Goal: Task Accomplishment & Management: Use online tool/utility

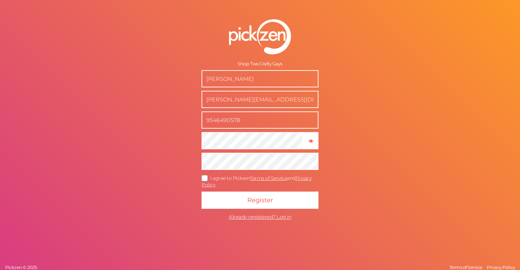
click at [360, 106] on div "Shop: Two Crafty Gays [PERSON_NAME] [PERSON_NAME][EMAIL_ADDRESS][DOMAIN_NAME] 9…" at bounding box center [260, 135] width 520 height 270
click at [260, 200] on button "Register" at bounding box center [260, 200] width 117 height 17
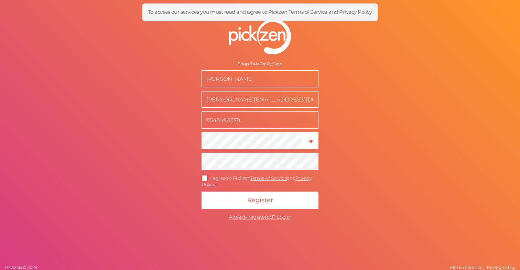
click at [366, 170] on div "Shop: Two Crafty Gays Chris Meushaw brandon@twocraftygays.com 9546490578 × Show…" at bounding box center [260, 135] width 520 height 270
click at [235, 180] on span "I agree to Pickzen Terms of Service and Privacy Policy ." at bounding box center [257, 181] width 110 height 13
click at [0, 0] on input "I agree to Pickzen Terms of Service and Privacy Policy ." at bounding box center [0, 0] width 0 height 0
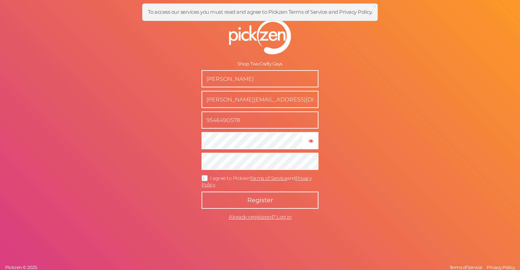
click at [254, 197] on span "Register" at bounding box center [260, 201] width 26 height 8
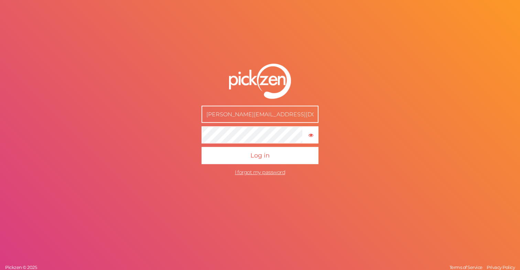
type input "[PERSON_NAME][EMAIL_ADDRESS][DOMAIN_NAME]"
click at [342, 185] on form "brandon@twocraftygays.com × Show password Log in I forgot my password" at bounding box center [260, 121] width 172 height 143
click at [260, 156] on button "Log in" at bounding box center [260, 155] width 117 height 17
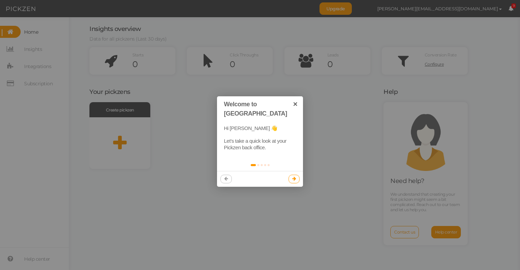
click at [293, 177] on icon at bounding box center [295, 179] width 4 height 4
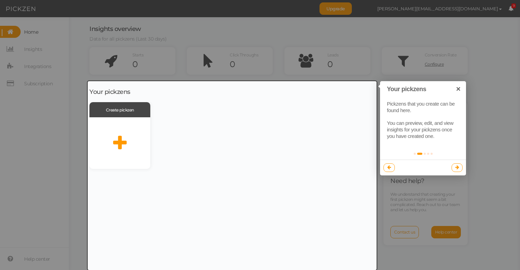
click at [120, 142] on div at bounding box center [232, 175] width 289 height 189
click at [392, 90] on div at bounding box center [260, 135] width 520 height 270
click at [122, 141] on div at bounding box center [232, 175] width 289 height 189
click at [117, 109] on div at bounding box center [232, 175] width 289 height 189
click at [52, 109] on div at bounding box center [260, 135] width 520 height 270
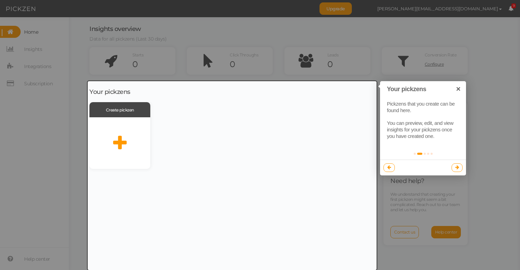
click at [168, 31] on div at bounding box center [260, 135] width 520 height 270
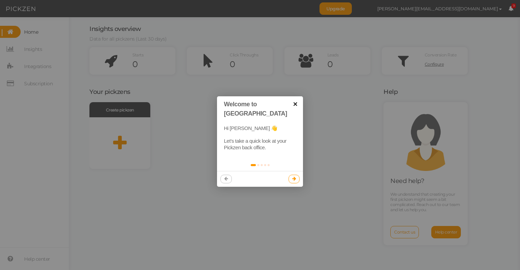
click at [297, 104] on link "×" at bounding box center [295, 103] width 15 height 15
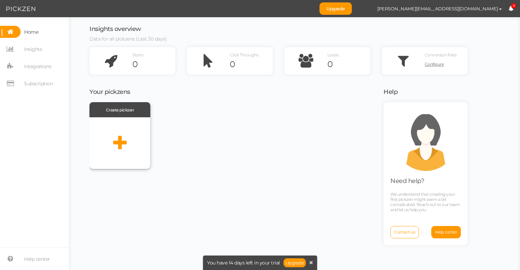
click at [120, 142] on icon at bounding box center [119, 143] width 13 height 17
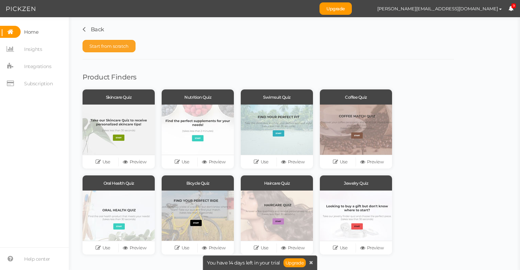
click at [124, 44] on span "Start from scratch" at bounding box center [108, 46] width 39 height 6
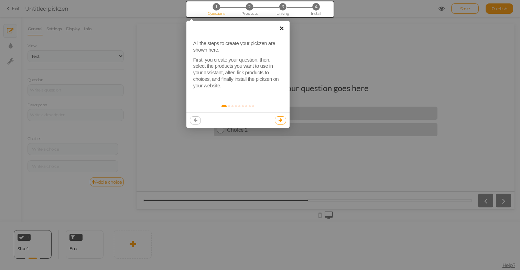
click at [284, 25] on link "×" at bounding box center [281, 28] width 15 height 15
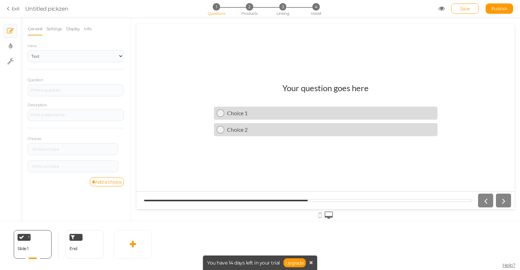
click at [293, 89] on h1 "Your question goes here" at bounding box center [326, 91] width 86 height 17
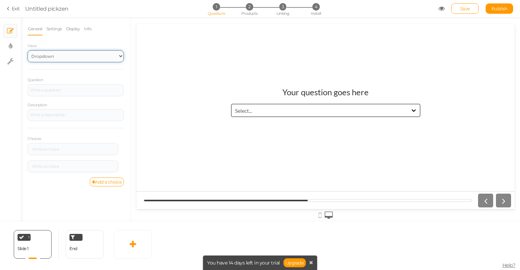
select select "2"
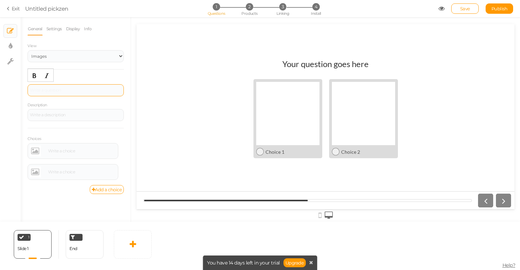
click at [52, 88] on div at bounding box center [76, 90] width 96 height 12
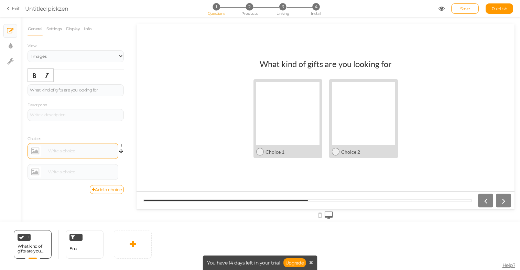
click at [53, 152] on div at bounding box center [73, 151] width 86 height 11
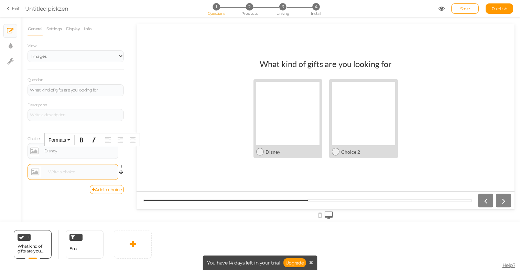
click at [71, 172] on div at bounding box center [81, 172] width 70 height 4
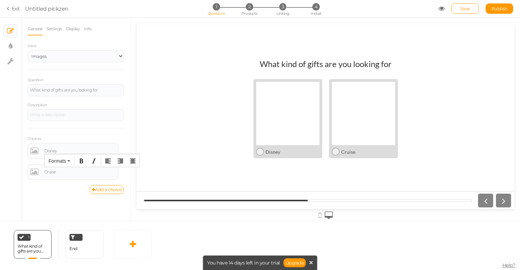
click at [179, 155] on div "Disney Cruise" at bounding box center [326, 119] width 378 height 86
click at [55, 28] on link "Settings" at bounding box center [54, 28] width 16 height 13
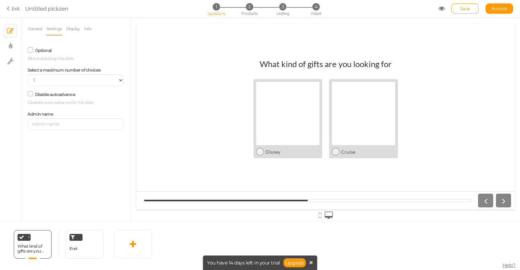
click at [30, 93] on icon at bounding box center [30, 93] width 9 height 3
click at [0, 0] on input "Disable autoadvance" at bounding box center [0, 0] width 0 height 0
click at [30, 94] on icon at bounding box center [30, 94] width 3 height 0
click at [0, 0] on input "Disable autoadvance" at bounding box center [0, 0] width 0 height 0
click at [75, 31] on link "Display" at bounding box center [73, 28] width 15 height 13
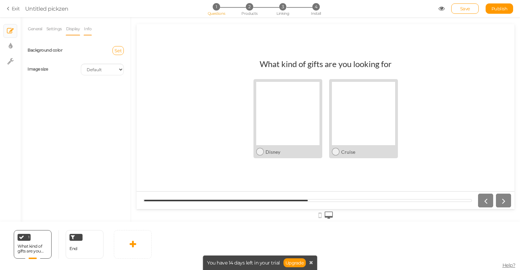
click at [91, 30] on link "Info" at bounding box center [88, 28] width 8 height 13
click at [33, 30] on link "General" at bounding box center [35, 28] width 15 height 13
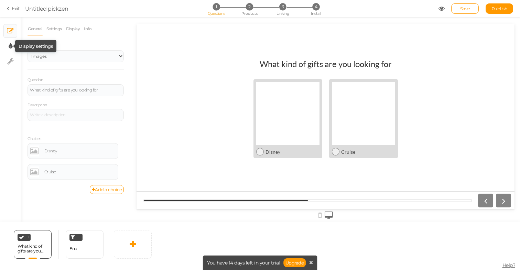
click at [11, 45] on icon at bounding box center [11, 46] width 4 height 7
select select "2"
select select "lato"
select select "fade"
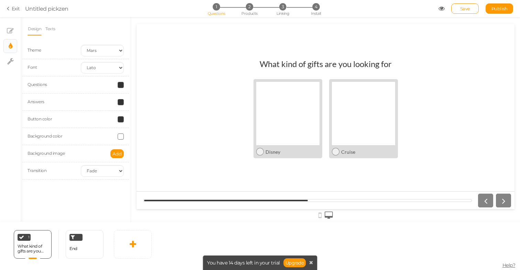
click at [156, 111] on div "Disney Cruise" at bounding box center [326, 119] width 378 height 86
click at [85, 243] on div "End" at bounding box center [85, 244] width 38 height 29
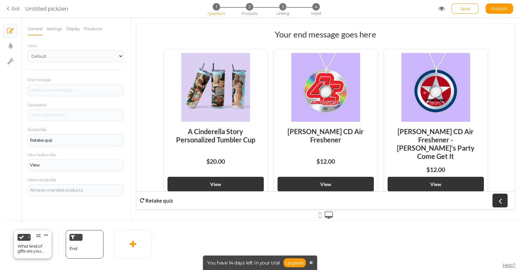
click at [36, 242] on div "1 What kind of gifts are you looking for × Define the conditions to show this s…" at bounding box center [33, 244] width 38 height 29
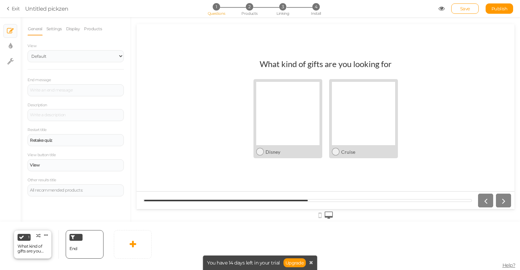
select select "2"
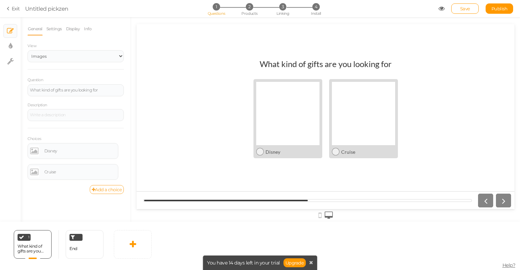
click at [112, 187] on link "Add a choice" at bounding box center [107, 189] width 34 height 9
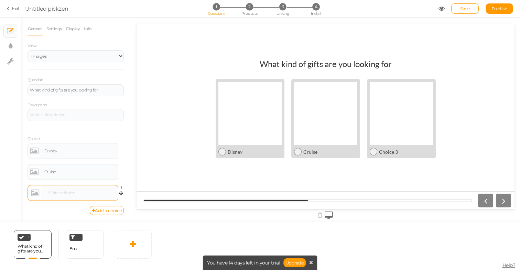
click at [85, 189] on div at bounding box center [73, 193] width 86 height 11
click at [103, 208] on link "Add a choice" at bounding box center [107, 210] width 34 height 9
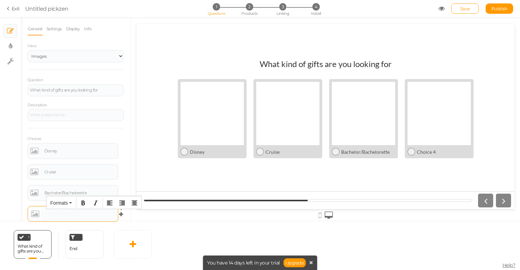
click at [90, 210] on div at bounding box center [73, 214] width 86 height 11
click at [130, 164] on div "General Settings Display Info View Text Images Slider Dropdown Question What ki…" at bounding box center [76, 122] width 110 height 200
click at [68, 210] on div "Just Because" at bounding box center [73, 214] width 86 height 11
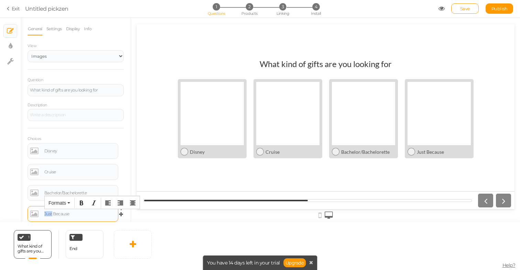
click at [68, 210] on div "Just Because" at bounding box center [73, 214] width 86 height 11
click at [153, 176] on div "What kind of gifts are you looking for Disney Cruise Bachelor/Bachelorette Other" at bounding box center [326, 117] width 378 height 126
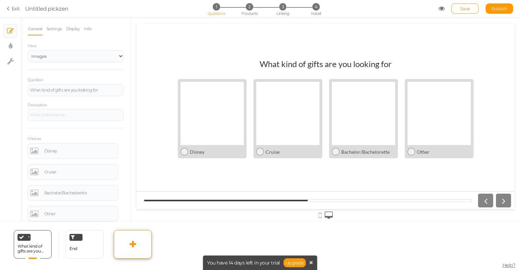
click at [131, 242] on icon at bounding box center [133, 244] width 7 height 8
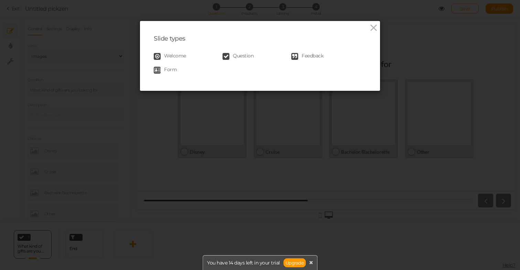
click at [232, 54] on link "Question" at bounding box center [257, 56] width 69 height 7
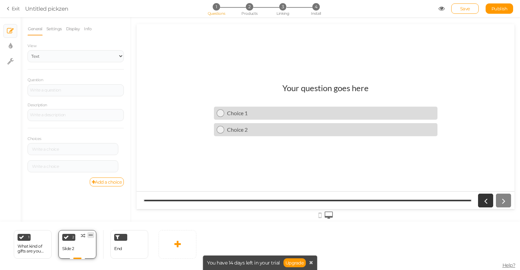
click at [91, 236] on icon at bounding box center [91, 235] width 4 height 5
click at [92, 212] on div "General Settings Display Info View Text Images Slider Dropdown Question Descrip…" at bounding box center [76, 122] width 110 height 200
click at [75, 26] on link "Display" at bounding box center [73, 28] width 15 height 13
click at [50, 31] on link "Settings" at bounding box center [54, 28] width 16 height 13
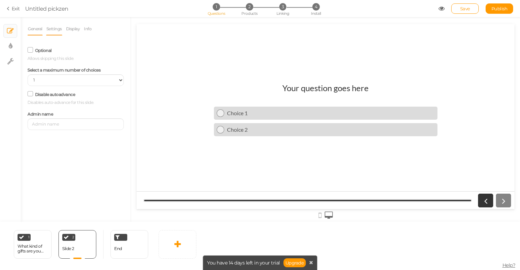
click at [38, 32] on link "General" at bounding box center [35, 28] width 15 height 13
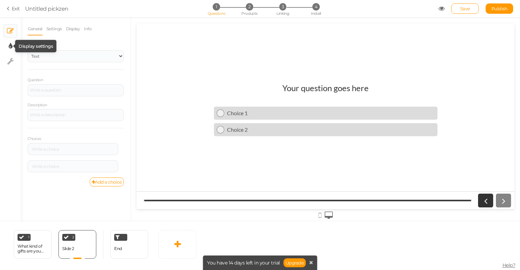
click at [11, 43] on icon at bounding box center [11, 46] width 4 height 7
select select "2"
select select "lato"
select select "fade"
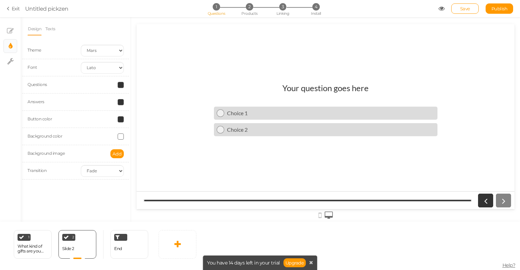
click at [123, 85] on span at bounding box center [121, 85] width 6 height 6
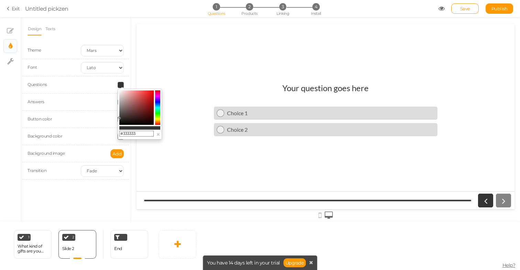
click at [123, 85] on span at bounding box center [121, 85] width 6 height 6
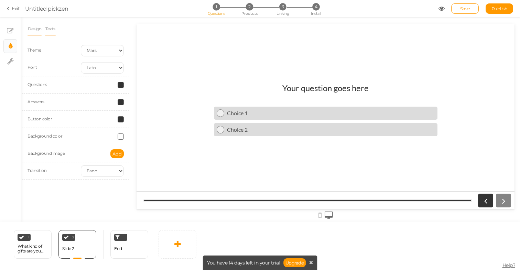
click at [51, 28] on link "Texts" at bounding box center [50, 28] width 11 height 13
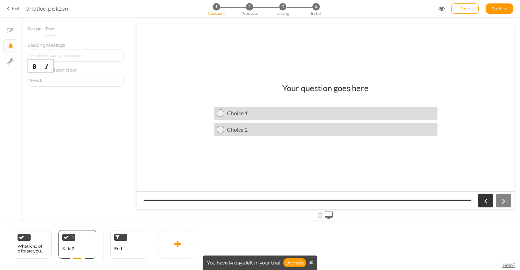
click at [40, 82] on div "Select..." at bounding box center [76, 80] width 92 height 4
click at [34, 29] on link "Design" at bounding box center [35, 28] width 14 height 13
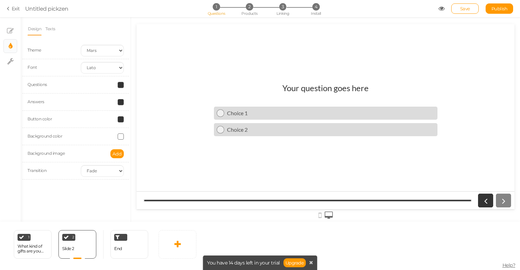
click at [39, 202] on div "Design Texts Theme Earth Mars Font Custom Default Lato Lora Montserrat Open San…" at bounding box center [76, 119] width 110 height 205
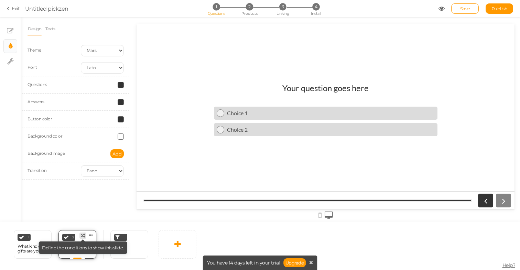
click at [82, 235] on icon at bounding box center [83, 236] width 4 height 4
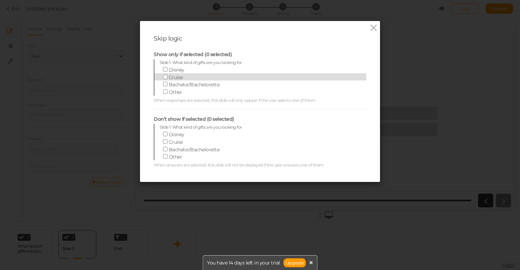
click at [166, 75] on input "Cruise" at bounding box center [165, 77] width 4 height 4
checkbox input "true"
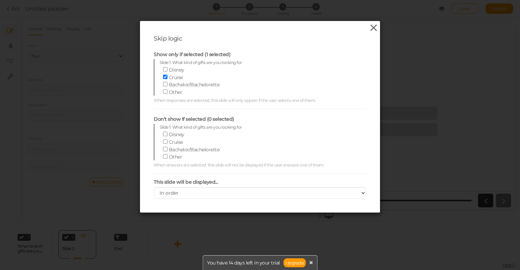
click at [373, 28] on icon at bounding box center [374, 28] width 10 height 10
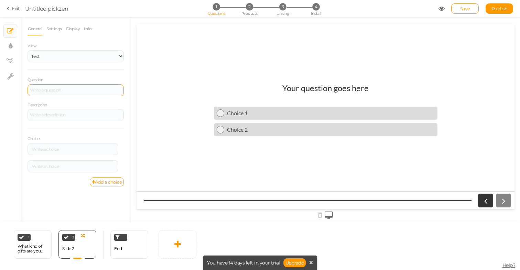
click at [59, 92] on div at bounding box center [76, 90] width 96 height 12
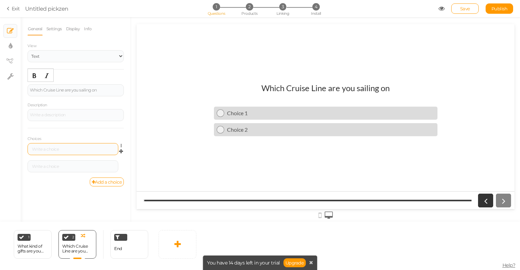
click at [48, 145] on div at bounding box center [73, 149] width 91 height 12
click at [62, 167] on div at bounding box center [73, 167] width 86 height 4
click at [101, 178] on link "Add a choice" at bounding box center [107, 182] width 34 height 9
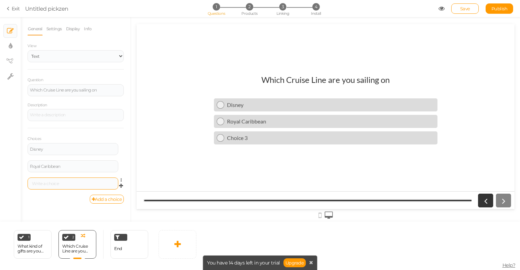
click at [74, 182] on div at bounding box center [73, 184] width 86 height 4
click at [99, 199] on link "Add a choice" at bounding box center [107, 199] width 34 height 9
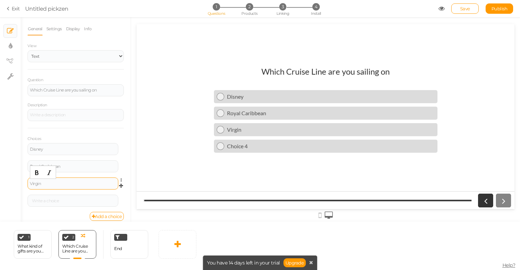
click at [68, 184] on div "Virgin" at bounding box center [73, 184] width 86 height 4
click at [67, 74] on div "View Text Images Slider Dropdown Question Which Cruise Line are you sailing on …" at bounding box center [76, 131] width 96 height 179
click at [59, 29] on link "Settings" at bounding box center [54, 28] width 16 height 13
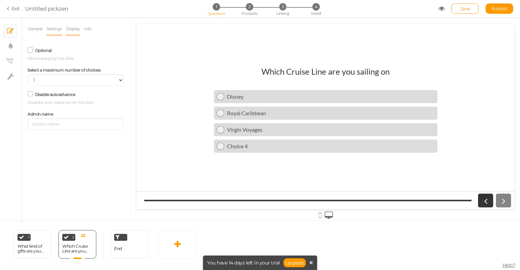
click at [72, 29] on link "Display" at bounding box center [73, 28] width 15 height 13
click at [87, 30] on link "Info" at bounding box center [88, 28] width 8 height 13
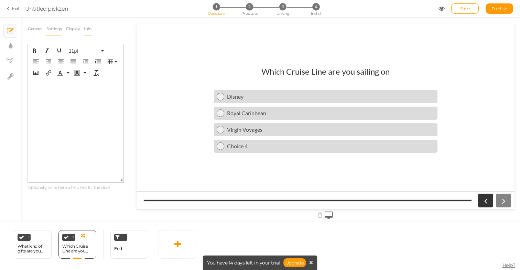
click at [50, 31] on link "Settings" at bounding box center [54, 28] width 16 height 13
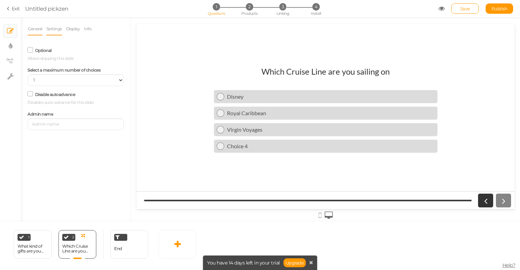
click at [36, 31] on link "General" at bounding box center [35, 28] width 15 height 13
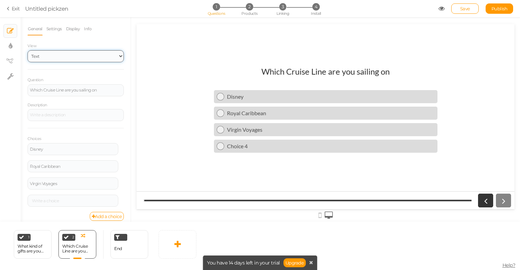
select select "1002"
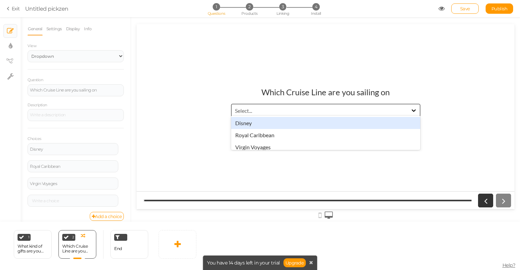
click at [240, 110] on div "Select..." at bounding box center [243, 110] width 17 height 7
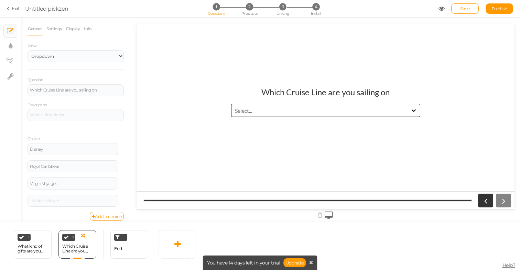
click at [82, 132] on div "Choices Disney Settings Delete Royal Caribbean Settings Delete Virgin Voyages S…" at bounding box center [76, 170] width 96 height 84
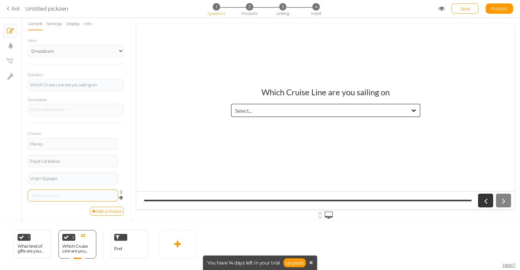
scroll to position [5, 0]
click at [48, 194] on div at bounding box center [73, 196] width 86 height 4
click at [108, 208] on link "Add a choice" at bounding box center [107, 211] width 34 height 9
click at [81, 192] on div at bounding box center [73, 196] width 91 height 12
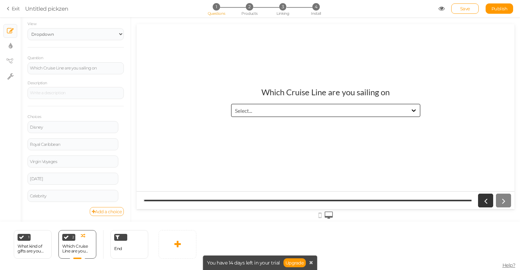
click at [114, 212] on link "Add a choice" at bounding box center [107, 211] width 34 height 9
click at [82, 194] on div at bounding box center [73, 196] width 86 height 4
click at [108, 211] on link "Add a choice" at bounding box center [107, 211] width 34 height 9
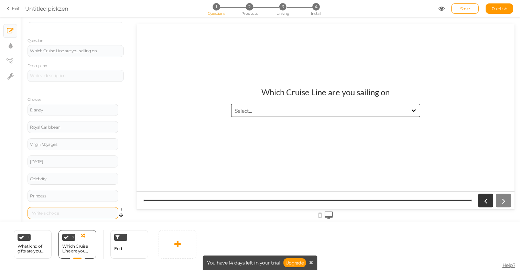
click at [86, 212] on div at bounding box center [73, 213] width 86 height 4
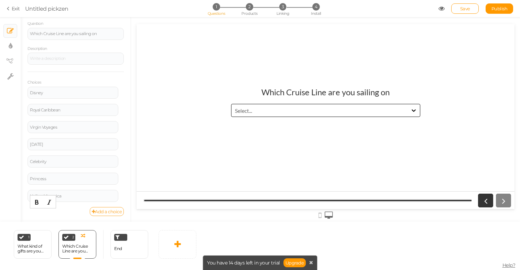
click at [109, 209] on link "Add a choice" at bounding box center [107, 211] width 34 height 9
click at [83, 195] on div at bounding box center [73, 196] width 86 height 4
click at [114, 212] on link "Add a choice" at bounding box center [107, 211] width 34 height 9
click at [93, 212] on div at bounding box center [73, 213] width 86 height 4
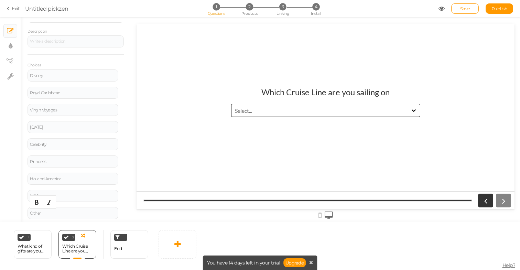
click at [124, 62] on div "Choices Disney Settings Delete Royal Caribbean Settings Delete Virgin Voyages S…" at bounding box center [76, 139] width 96 height 170
click at [124, 250] on div "End" at bounding box center [129, 244] width 38 height 29
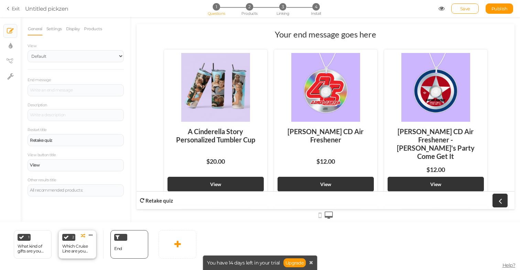
click at [82, 251] on div "Which Cruise Line are you sailing on" at bounding box center [77, 249] width 30 height 10
select select "1002"
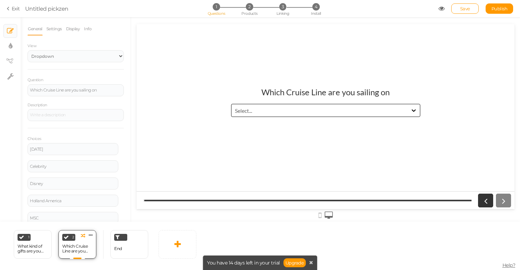
scroll to position [0, 0]
click at [175, 244] on icon at bounding box center [178, 244] width 7 height 8
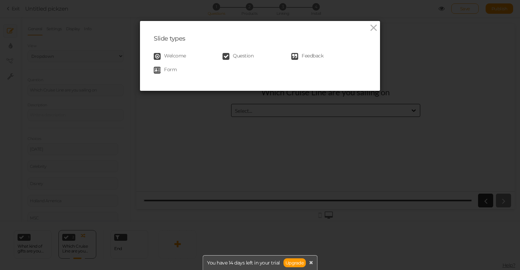
click at [231, 56] on link "Question" at bounding box center [257, 56] width 69 height 7
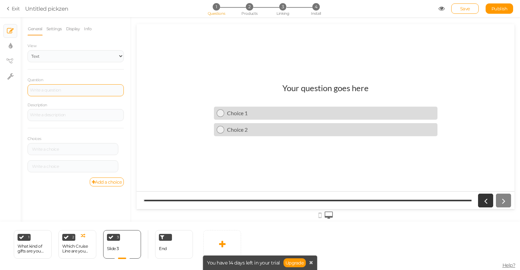
click at [66, 89] on div at bounding box center [76, 90] width 92 height 4
click at [54, 112] on div at bounding box center [76, 115] width 96 height 12
click at [74, 102] on div "Description" at bounding box center [76, 112] width 96 height 20
click at [48, 149] on div at bounding box center [73, 149] width 86 height 4
click at [57, 90] on div "Are you celebrting anything?" at bounding box center [76, 90] width 92 height 4
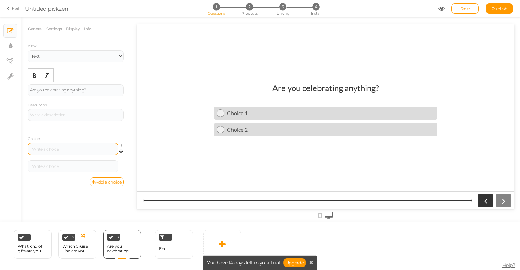
click at [57, 147] on div at bounding box center [73, 149] width 86 height 4
click at [43, 165] on div at bounding box center [73, 167] width 86 height 4
click at [99, 182] on link "Add a choice" at bounding box center [107, 182] width 34 height 9
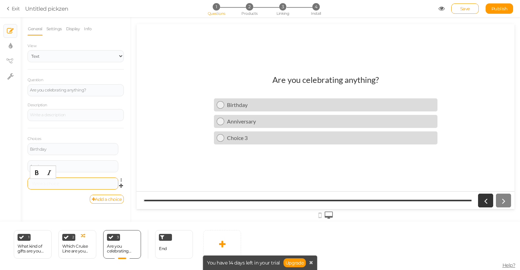
click at [61, 183] on div at bounding box center [73, 184] width 86 height 4
click at [103, 200] on link "Add a choice" at bounding box center [107, 199] width 34 height 9
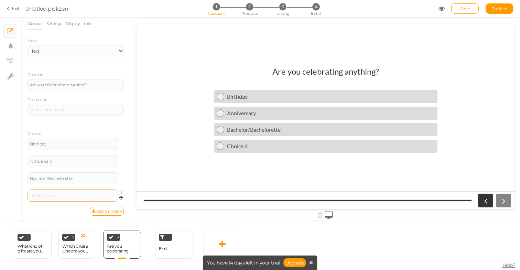
scroll to position [5, 0]
click at [74, 194] on div at bounding box center [73, 196] width 86 height 4
click at [110, 212] on link "Add a choice" at bounding box center [107, 211] width 34 height 9
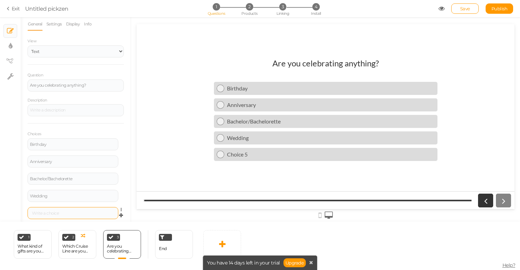
click at [85, 213] on div at bounding box center [73, 213] width 86 height 4
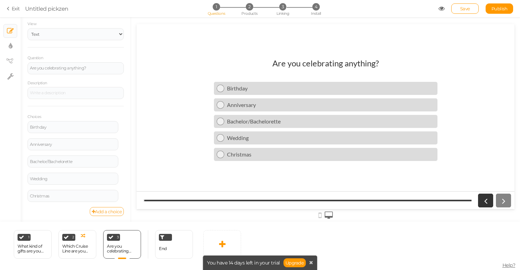
click at [107, 210] on link "Add a choice" at bounding box center [107, 211] width 34 height 9
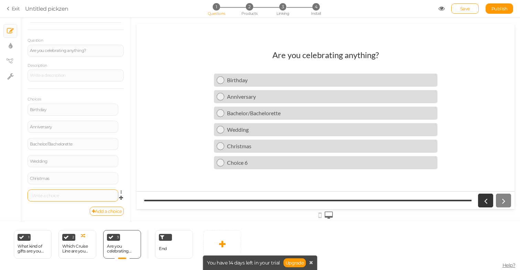
scroll to position [39, 0]
click at [78, 195] on div at bounding box center [73, 196] width 86 height 4
click at [99, 211] on link "Add a choice" at bounding box center [107, 211] width 34 height 9
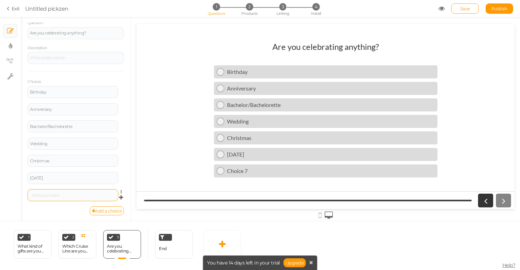
scroll to position [56, 0]
click at [77, 195] on div at bounding box center [73, 196] width 86 height 4
click at [95, 211] on link "Add a choice" at bounding box center [107, 211] width 34 height 9
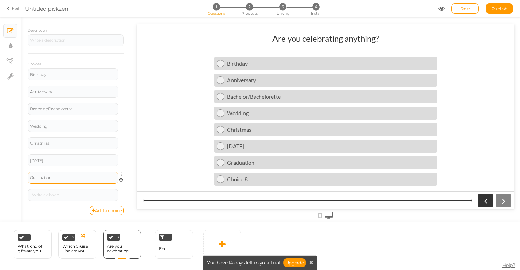
scroll to position [74, 0]
click at [74, 194] on div at bounding box center [73, 196] width 86 height 4
click at [108, 209] on link "Add a choice" at bounding box center [107, 211] width 34 height 9
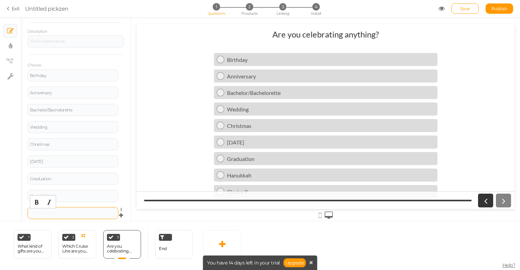
click at [65, 212] on div at bounding box center [73, 213] width 86 height 4
click at [24, 76] on div "General Settings Display Info View Text Images Slider Dropdown Question Are you…" at bounding box center [76, 122] width 110 height 200
click at [121, 71] on icon at bounding box center [123, 72] width 4 height 4
click at [106, 82] on link "Settings" at bounding box center [96, 81] width 54 height 7
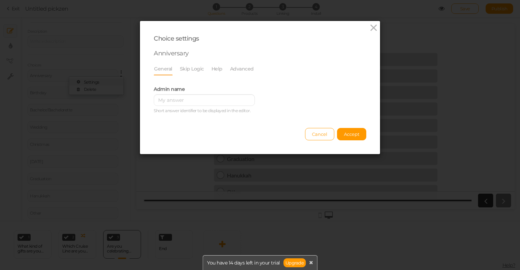
scroll to position [0, 0]
click at [188, 69] on link "Skip Logic" at bounding box center [192, 68] width 25 height 13
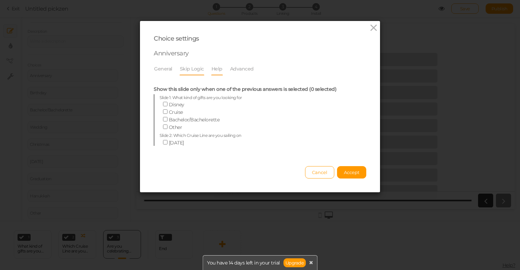
click at [213, 69] on link "Help" at bounding box center [217, 68] width 12 height 13
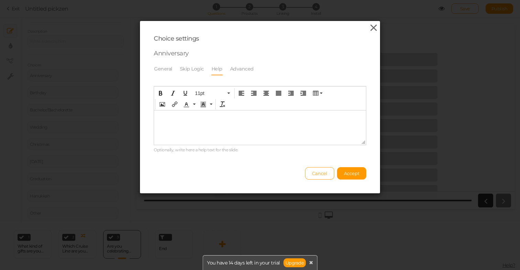
click at [373, 26] on icon at bounding box center [374, 28] width 10 height 10
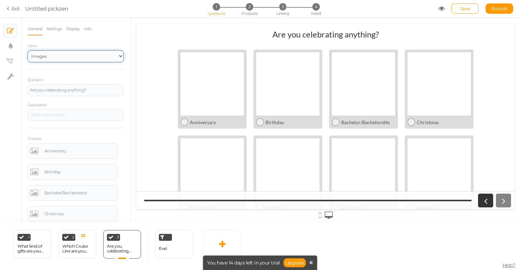
select select "1002"
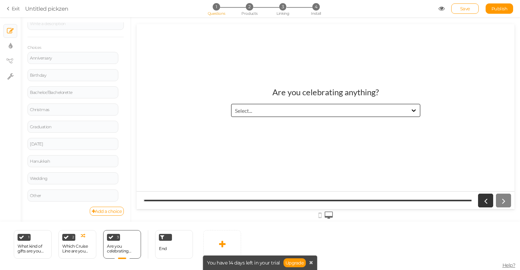
scroll to position [91, 0]
click at [166, 250] on span "End" at bounding box center [163, 248] width 8 height 5
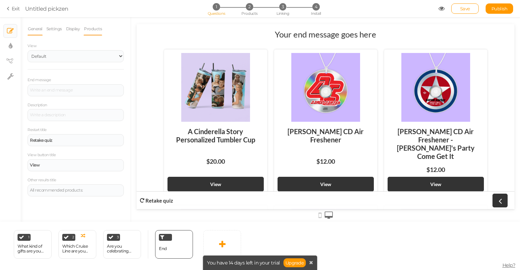
click at [92, 30] on link "Products" at bounding box center [93, 28] width 19 height 13
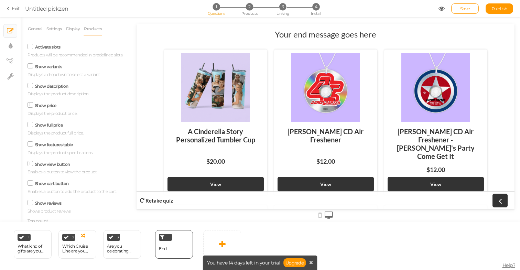
click at [30, 48] on icon at bounding box center [30, 46] width 9 height 3
click at [0, 0] on input "Activate slots" at bounding box center [0, 0] width 0 height 0
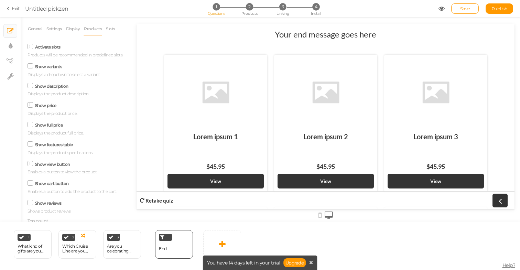
click at [30, 48] on span at bounding box center [31, 47] width 6 height 6
click at [0, 0] on input "Activate slots" at bounding box center [0, 0] width 0 height 0
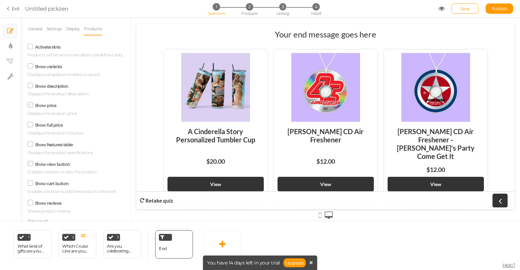
click at [31, 48] on icon at bounding box center [30, 46] width 9 height 3
click at [0, 0] on input "Activate slots" at bounding box center [0, 0] width 0 height 0
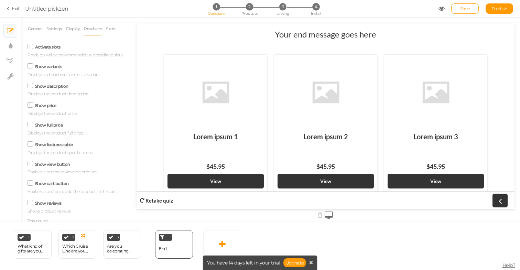
click at [31, 46] on icon at bounding box center [30, 46] width 3 height 0
click at [0, 0] on input "Activate slots" at bounding box center [0, 0] width 0 height 0
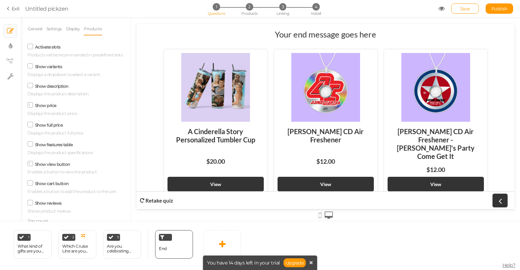
click at [30, 105] on icon at bounding box center [30, 105] width 3 height 0
click at [0, 0] on input "Show price" at bounding box center [0, 0] width 0 height 0
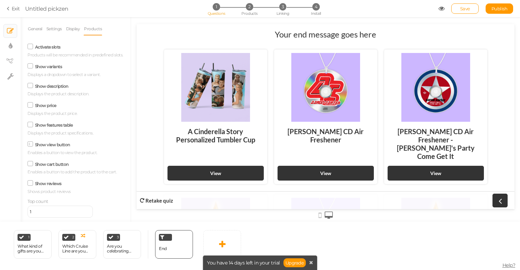
click at [31, 145] on span at bounding box center [31, 144] width 6 height 6
click at [0, 0] on input "Show view button" at bounding box center [0, 0] width 0 height 0
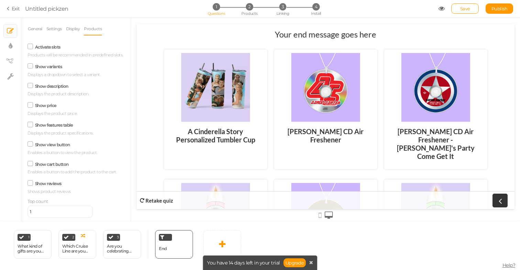
click at [31, 145] on icon at bounding box center [30, 144] width 9 height 3
click at [0, 0] on input "Show view button" at bounding box center [0, 0] width 0 height 0
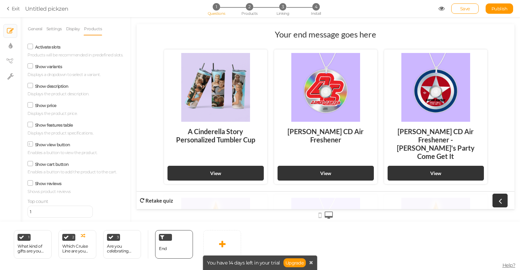
click at [31, 164] on icon at bounding box center [30, 163] width 9 height 3
click at [0, 0] on input "Show cart button" at bounding box center [0, 0] width 0 height 0
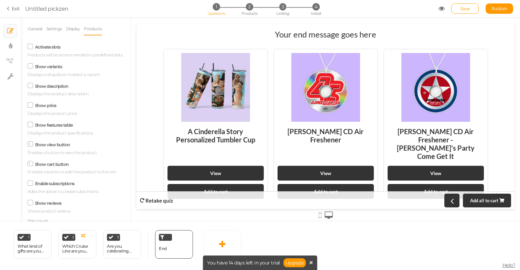
click at [31, 164] on span at bounding box center [31, 164] width 6 height 6
click at [0, 0] on input "Show cart button" at bounding box center [0, 0] width 0 height 0
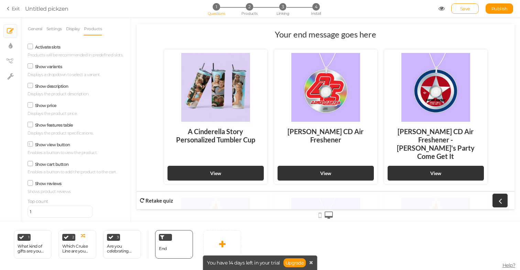
click at [31, 181] on icon at bounding box center [30, 182] width 9 height 3
click at [0, 0] on input "Show reviews" at bounding box center [0, 0] width 0 height 0
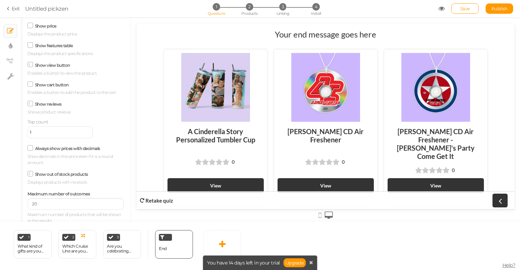
scroll to position [79, 0]
click at [30, 175] on icon at bounding box center [30, 175] width 3 height 0
click at [0, 0] on input "Show out of stock products" at bounding box center [0, 0] width 0 height 0
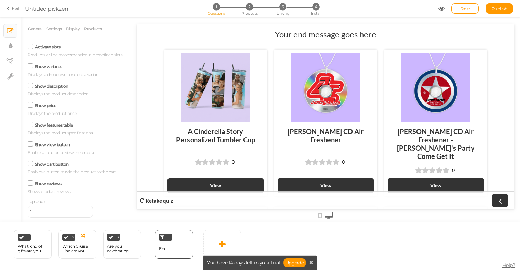
scroll to position [0, 0]
click at [30, 66] on icon at bounding box center [30, 65] width 9 height 3
click at [0, 0] on input "Show variants" at bounding box center [0, 0] width 0 height 0
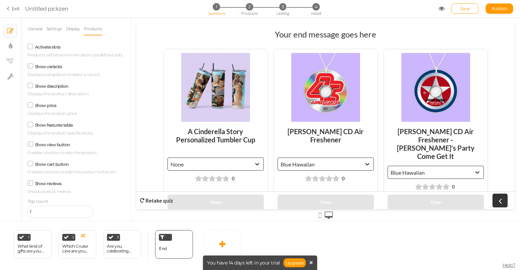
click at [30, 66] on icon at bounding box center [30, 66] width 3 height 0
click at [0, 0] on input "Show variants" at bounding box center [0, 0] width 0 height 0
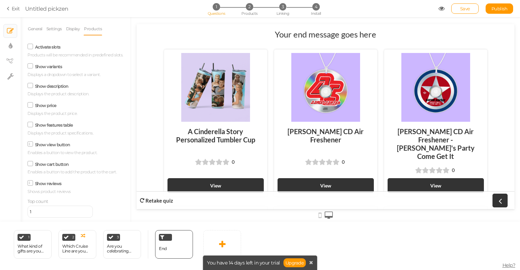
click at [32, 87] on icon at bounding box center [30, 85] width 9 height 3
click at [0, 0] on input "Show description" at bounding box center [0, 0] width 0 height 0
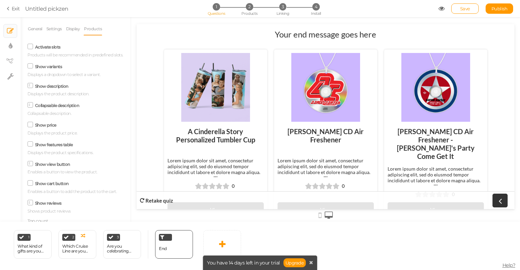
click at [32, 87] on span at bounding box center [31, 86] width 6 height 6
click at [0, 0] on input "Show description" at bounding box center [0, 0] width 0 height 0
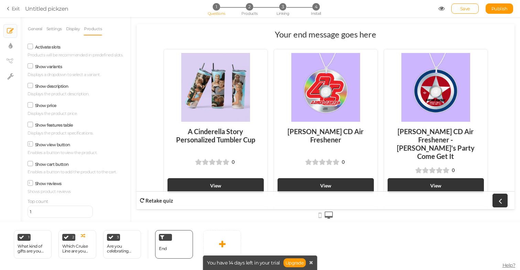
click at [12, 66] on link "× View tree" at bounding box center [10, 61] width 13 height 13
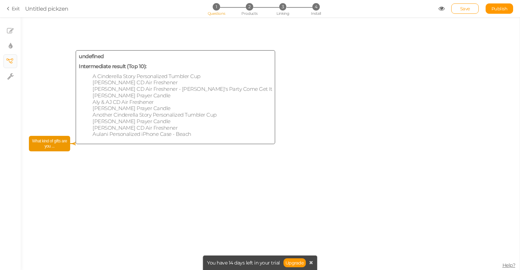
click at [64, 144] on span "What kind of gifts are you ..." at bounding box center [50, 144] width 38 height 12
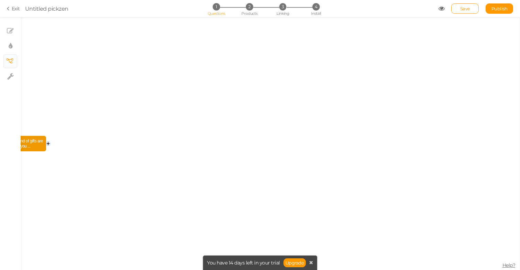
drag, startPoint x: 80, startPoint y: 142, endPoint x: 179, endPoint y: 147, distance: 98.9
click at [179, 147] on div "What kind of gifts are you ..." at bounding box center [270, 143] width 499 height 253
click at [11, 74] on icon at bounding box center [10, 76] width 7 height 7
select select "en"
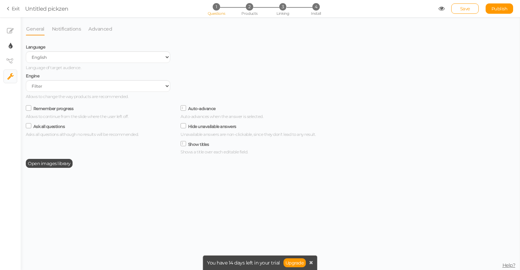
click at [12, 46] on icon at bounding box center [11, 46] width 4 height 7
select select "2"
select select "lato"
select select "fade"
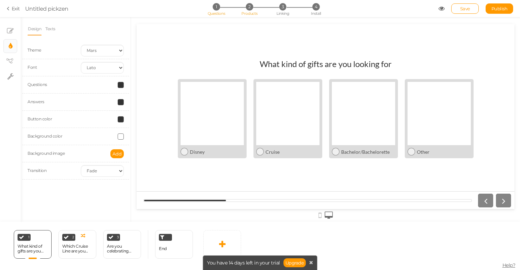
click at [252, 8] on span "2" at bounding box center [249, 6] width 7 height 7
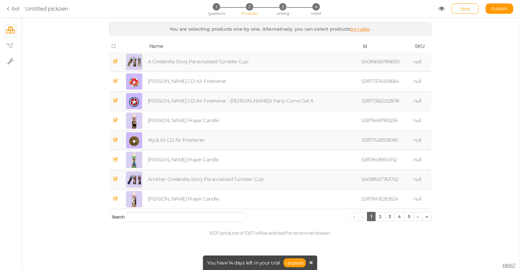
click at [358, 30] on link "by rules" at bounding box center [360, 29] width 19 height 6
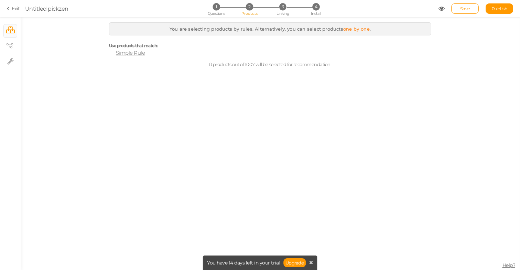
click at [140, 54] on span "Simple Rule" at bounding box center [130, 53] width 29 height 7
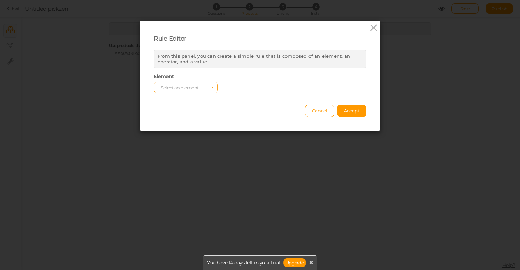
click at [183, 83] on span "Select an element" at bounding box center [186, 88] width 64 height 12
click at [170, 99] on span "col" at bounding box center [185, 99] width 63 height 8
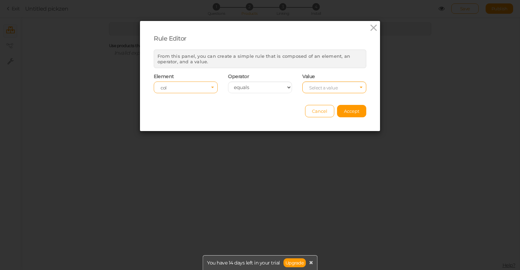
click at [186, 82] on span "Select an element col" at bounding box center [186, 88] width 64 height 12
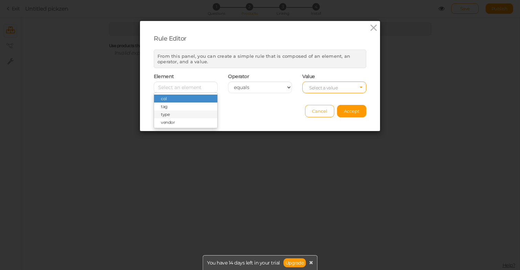
click at [177, 115] on span "type" at bounding box center [185, 114] width 63 height 8
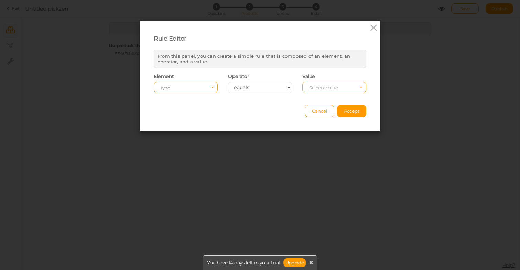
click at [317, 87] on span "Select a value" at bounding box center [323, 88] width 29 height 6
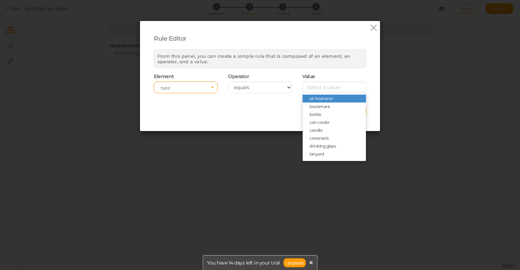
click at [242, 102] on div "Cancel Accept" at bounding box center [260, 107] width 213 height 19
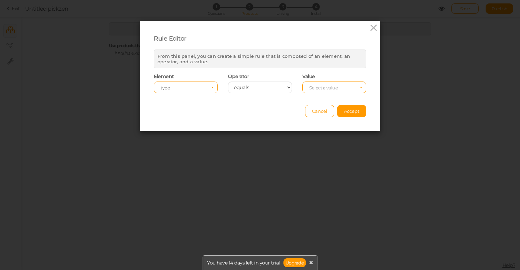
click at [179, 85] on span "type" at bounding box center [184, 87] width 46 height 5
click at [172, 122] on span "vendor" at bounding box center [168, 122] width 14 height 5
click at [186, 84] on span "Select an element vendor" at bounding box center [186, 88] width 64 height 12
click at [169, 102] on span "col" at bounding box center [185, 99] width 63 height 8
click at [315, 88] on span "Select a value" at bounding box center [323, 88] width 29 height 6
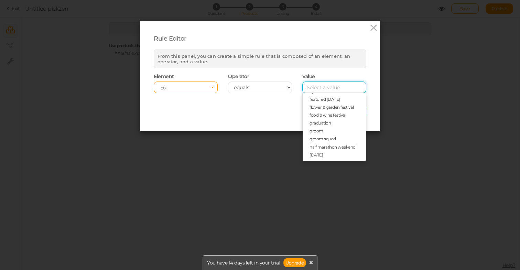
scroll to position [329, 0]
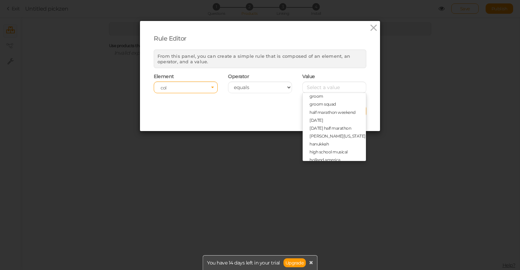
click at [201, 125] on div "Rule Editor From this panel, you can create a simple rule that is composed of a…" at bounding box center [260, 76] width 240 height 110
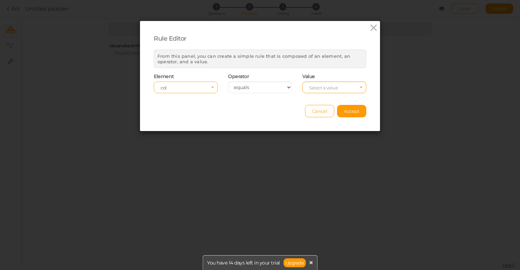
click at [186, 86] on span "col" at bounding box center [184, 87] width 46 height 5
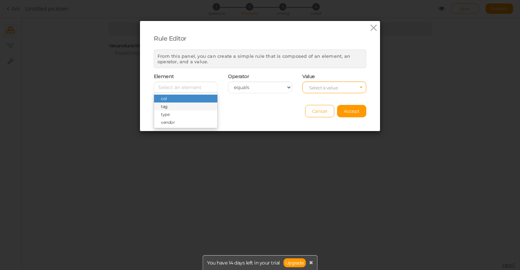
click at [177, 107] on span "tag" at bounding box center [185, 107] width 63 height 8
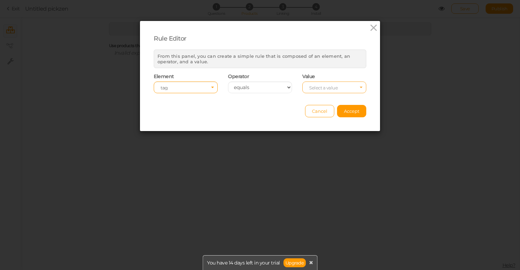
click at [316, 89] on span "Select a value" at bounding box center [323, 88] width 29 height 6
click at [280, 115] on div "Cancel Accept" at bounding box center [260, 107] width 213 height 19
click at [319, 113] on span "Cancel" at bounding box center [319, 111] width 15 height 6
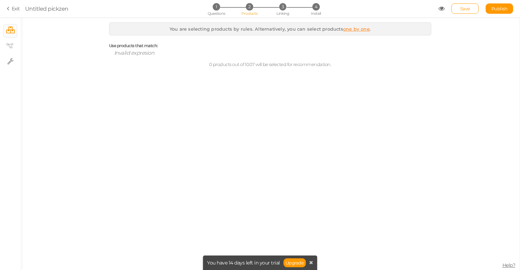
click at [348, 29] on link "one by one" at bounding box center [357, 29] width 27 height 6
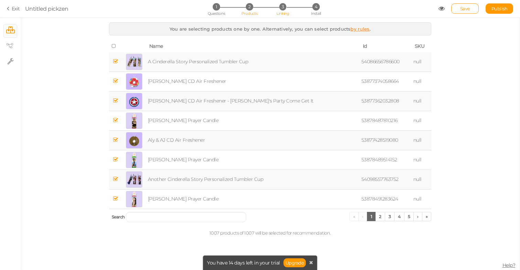
click at [285, 12] on span "Linking" at bounding box center [283, 13] width 12 height 5
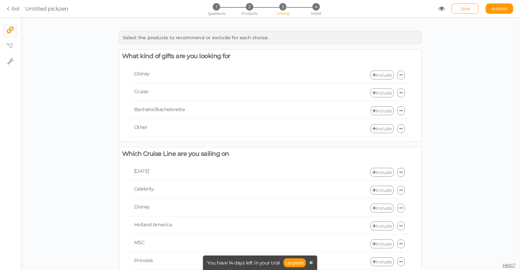
click at [378, 77] on link "Include" at bounding box center [382, 75] width 23 height 9
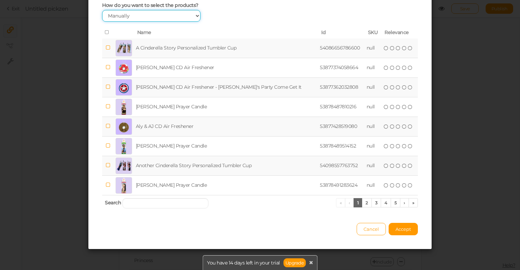
scroll to position [13, 0]
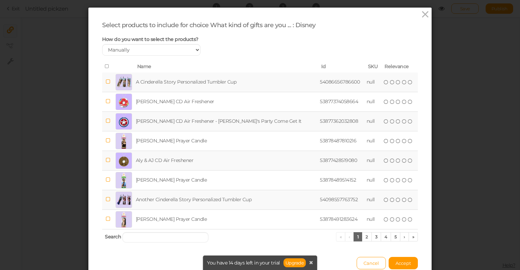
click at [107, 69] on icon at bounding box center [107, 66] width 5 height 5
click at [408, 85] on icon at bounding box center [410, 82] width 5 height 5
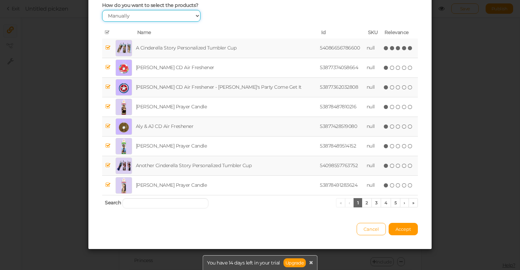
scroll to position [52, 0]
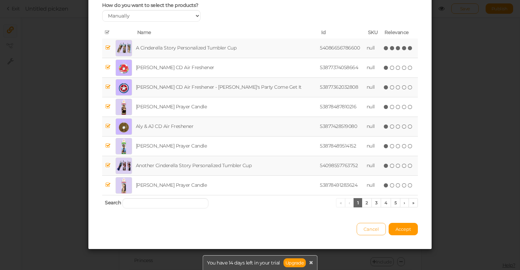
click at [364, 228] on span "Cancel" at bounding box center [371, 229] width 15 height 6
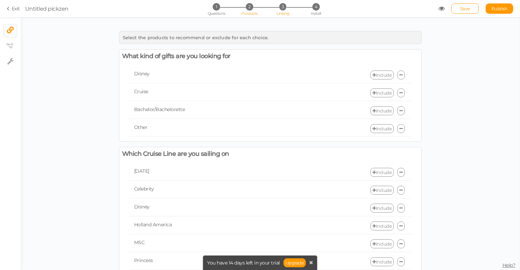
click at [251, 12] on span "Products" at bounding box center [250, 13] width 16 height 5
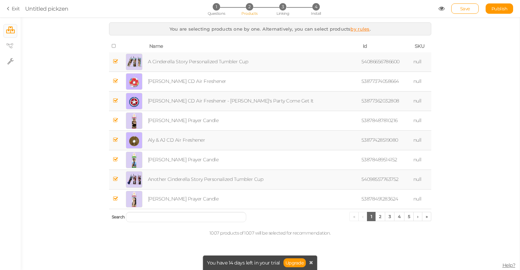
click at [354, 29] on link "by rules" at bounding box center [360, 29] width 19 height 6
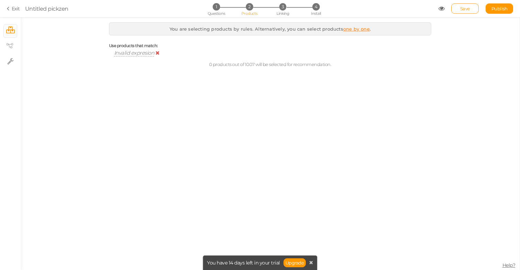
click at [141, 53] on span "Invalid expresion" at bounding box center [134, 53] width 40 height 7
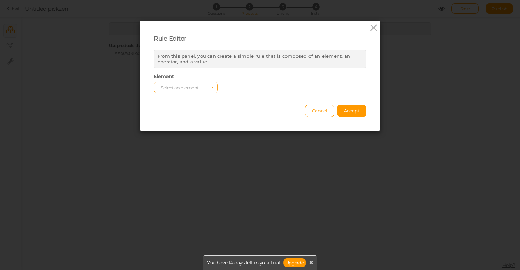
click at [167, 88] on span "Select an element" at bounding box center [180, 88] width 38 height 6
click at [166, 99] on span "col" at bounding box center [164, 98] width 6 height 5
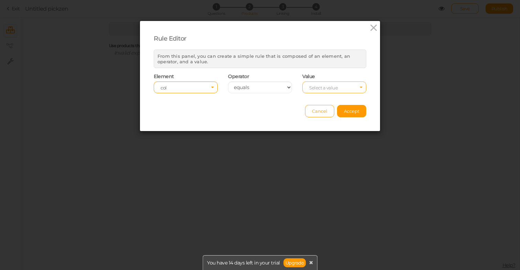
click at [314, 89] on span "Select a value" at bounding box center [323, 88] width 29 height 6
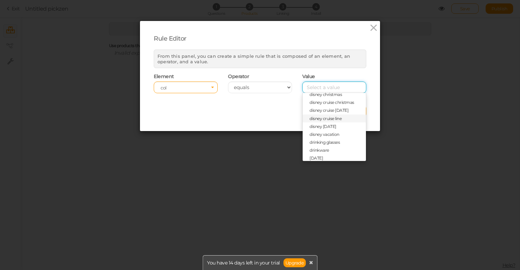
scroll to position [217, 0]
click at [321, 127] on span "disney vacation" at bounding box center [325, 128] width 30 height 5
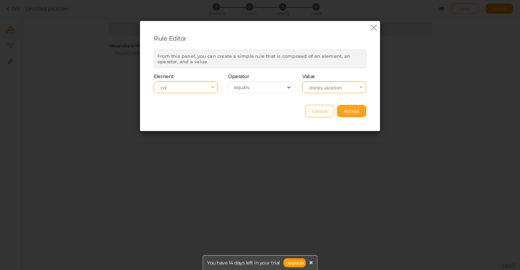
click at [349, 112] on span "Accept" at bounding box center [351, 111] width 15 height 6
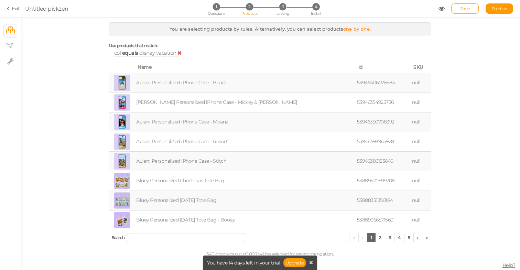
click at [137, 53] on span "equals" at bounding box center [130, 53] width 16 height 7
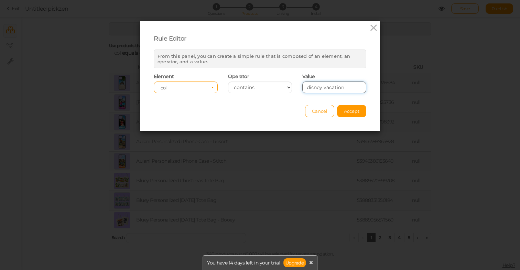
click at [313, 88] on input "disney vacation" at bounding box center [335, 88] width 64 height 12
select select "eq"
click at [274, 113] on div "Cancel Accept" at bounding box center [260, 107] width 213 height 19
click at [347, 111] on span "Accept" at bounding box center [351, 111] width 15 height 6
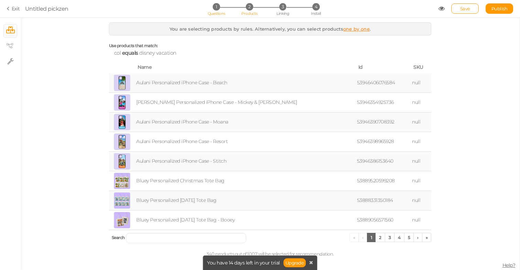
click at [219, 7] on span "1" at bounding box center [216, 6] width 7 height 7
select select "2"
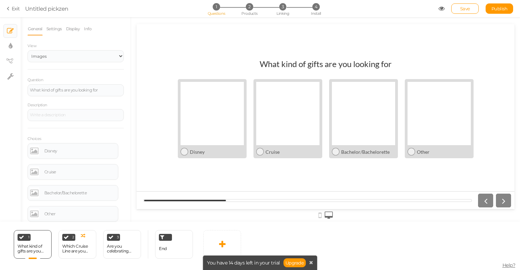
scroll to position [0, 0]
click at [172, 249] on div "End" at bounding box center [174, 244] width 38 height 29
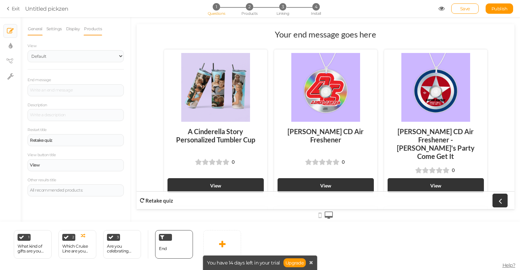
click at [95, 31] on link "Products" at bounding box center [93, 28] width 19 height 13
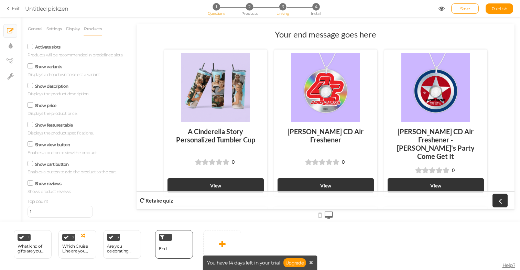
click at [287, 8] on li "3 Linking" at bounding box center [283, 6] width 32 height 7
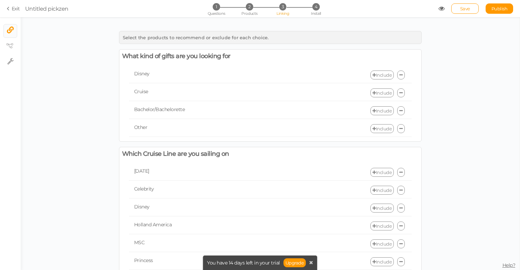
click at [386, 76] on link "Include" at bounding box center [382, 75] width 23 height 9
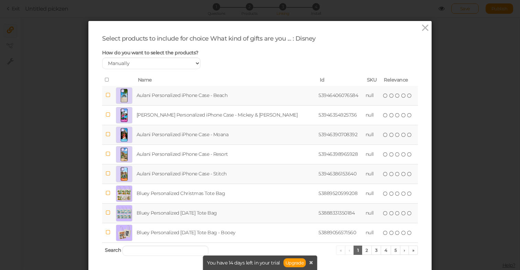
click at [107, 82] on icon at bounding box center [107, 79] width 5 height 5
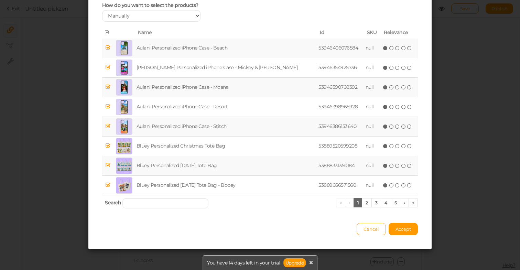
scroll to position [52, 0]
click at [366, 202] on link "2" at bounding box center [367, 202] width 10 height 9
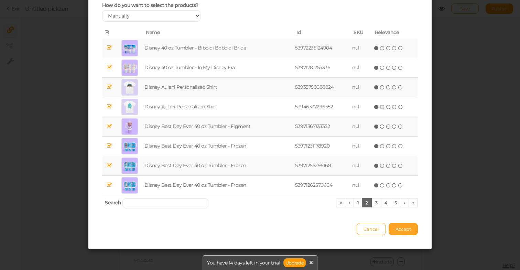
click at [412, 226] on button "Accept" at bounding box center [403, 229] width 29 height 12
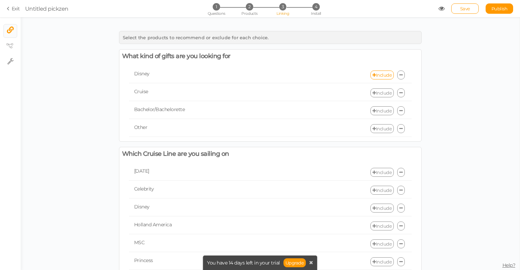
click at [402, 76] on icon at bounding box center [401, 75] width 3 height 4
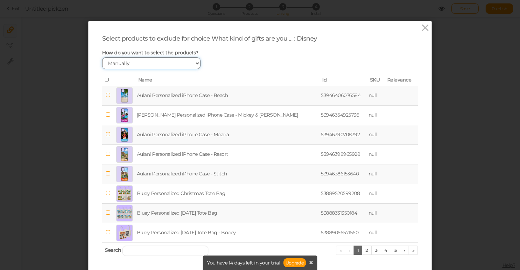
select select "expr"
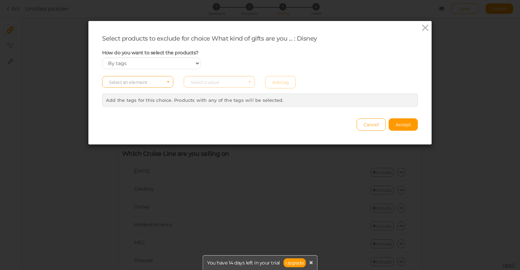
click at [147, 85] on span "Select an element" at bounding box center [128, 83] width 38 height 6
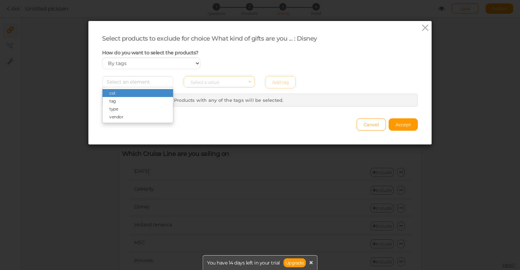
click at [190, 130] on div "Cancel Accept" at bounding box center [260, 121] width 316 height 19
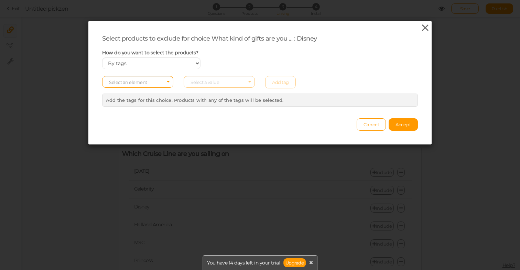
click at [425, 29] on icon at bounding box center [426, 28] width 10 height 10
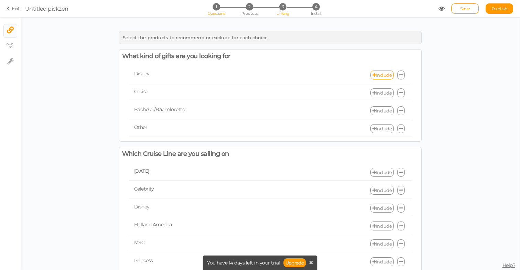
click at [219, 12] on span "Questions" at bounding box center [217, 13] width 18 height 5
select select "2"
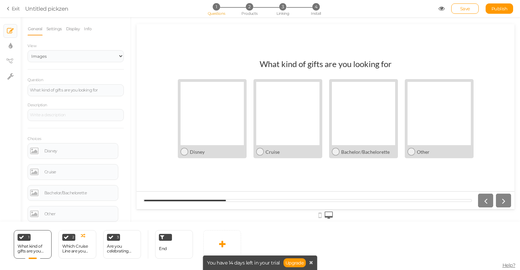
scroll to position [0, 0]
click at [73, 245] on div "Which Cruise Line are you sailing on" at bounding box center [77, 249] width 30 height 10
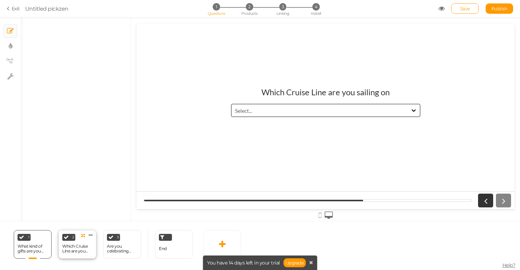
select select "1002"
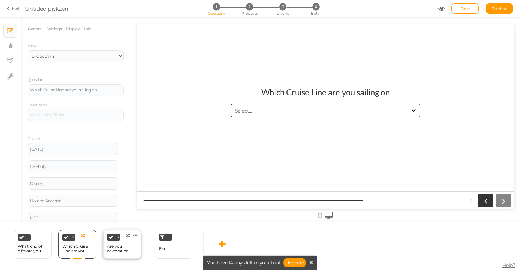
click at [114, 242] on div "3 Are you celebrating anything? × Define the conditions to show this slide. Clo…" at bounding box center [122, 244] width 38 height 29
select select "1002"
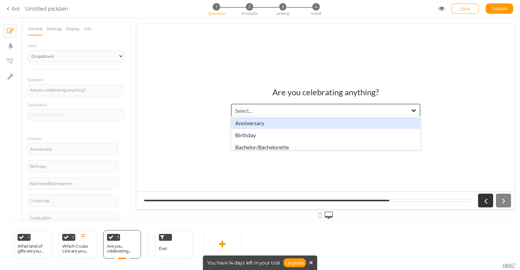
click at [246, 107] on div "Select..." at bounding box center [243, 110] width 17 height 7
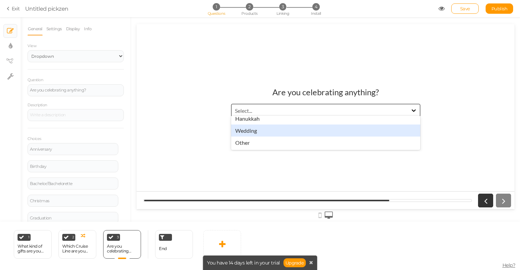
scroll to position [77, 0]
click at [164, 244] on div "End" at bounding box center [163, 249] width 8 height 12
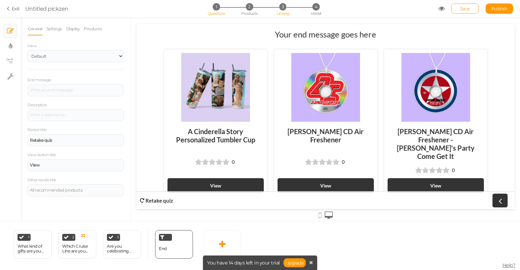
click at [284, 13] on span "Linking" at bounding box center [283, 13] width 12 height 5
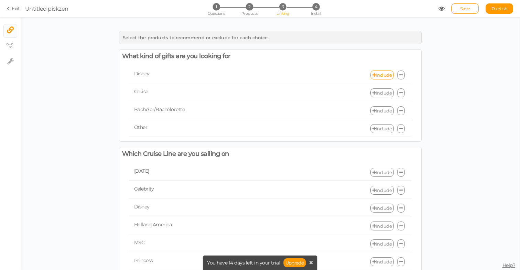
click at [402, 73] on icon at bounding box center [401, 75] width 3 height 4
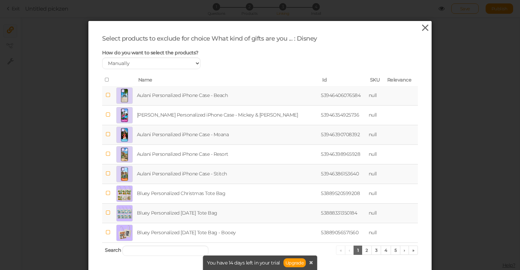
click at [427, 23] on icon at bounding box center [426, 28] width 10 height 10
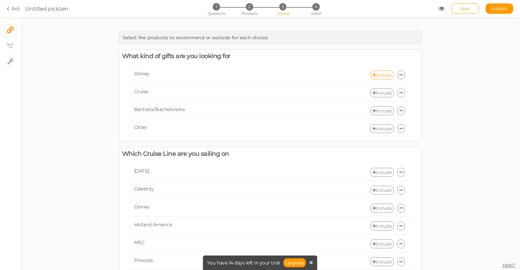
click at [381, 74] on link "Include" at bounding box center [382, 75] width 23 height 9
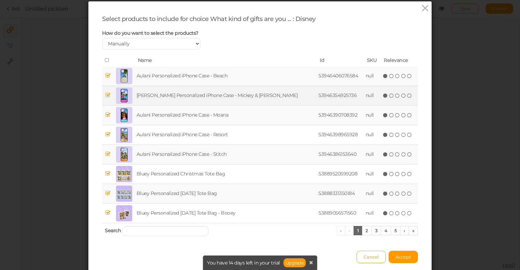
scroll to position [24, 0]
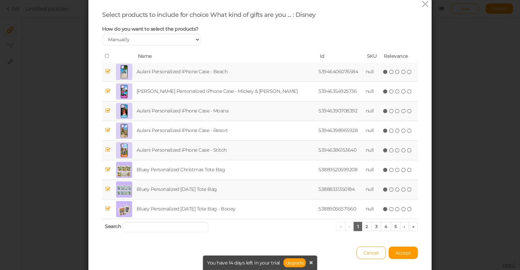
click at [108, 59] on icon at bounding box center [107, 56] width 5 height 5
click at [400, 256] on span "Accept" at bounding box center [403, 253] width 15 height 6
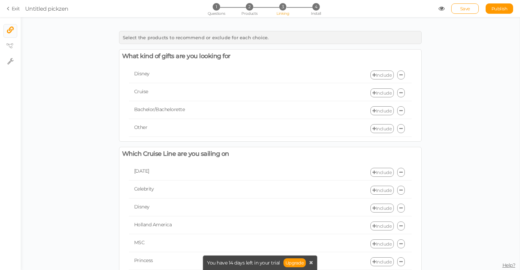
click at [377, 92] on link "Include" at bounding box center [382, 92] width 23 height 9
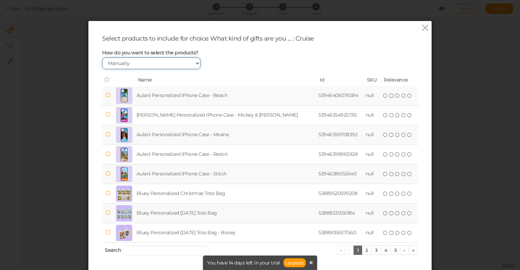
select select "expr"
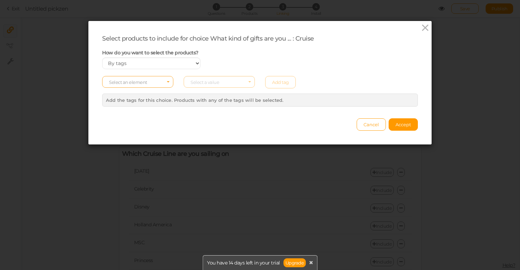
click at [151, 88] on span "Select an element" at bounding box center [137, 82] width 71 height 12
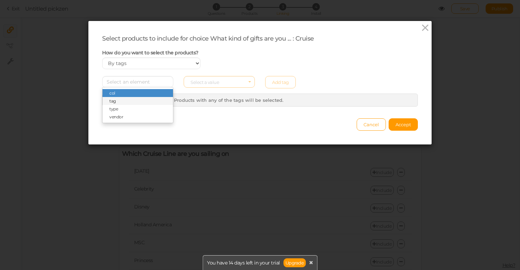
click at [145, 105] on span "tag" at bounding box center [138, 101] width 71 height 8
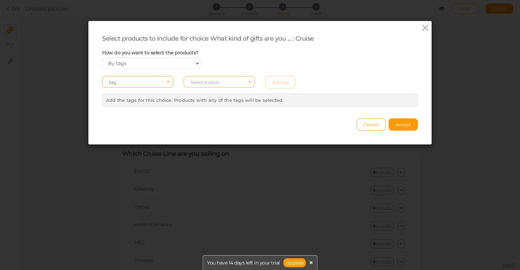
click at [249, 85] on icon "Select box activate" at bounding box center [250, 82] width 3 height 3
click at [245, 69] on div "How do you want to select the products? Manually By tags By price" at bounding box center [260, 60] width 326 height 20
click at [232, 87] on span "Select a value" at bounding box center [219, 82] width 71 height 12
click at [279, 62] on div "How do you want to select the products? Manually By tags By price" at bounding box center [260, 60] width 326 height 20
click at [377, 131] on button "Cancel" at bounding box center [371, 124] width 29 height 12
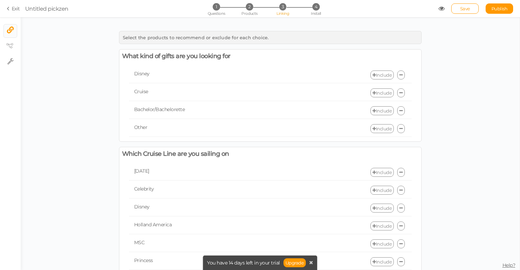
click at [9, 8] on icon at bounding box center [9, 9] width 5 height 6
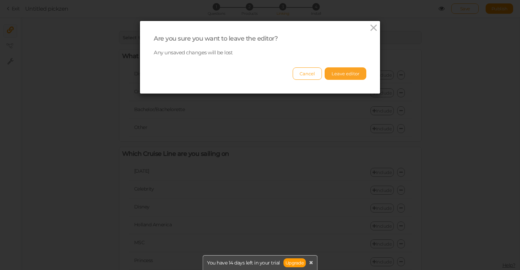
click at [336, 74] on button "Leave editor" at bounding box center [346, 73] width 42 height 12
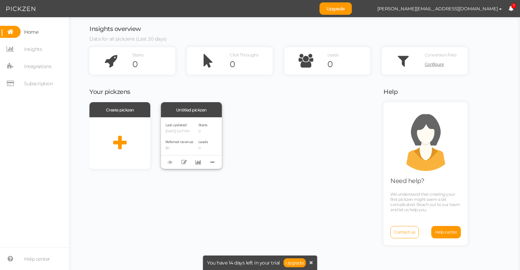
click at [179, 124] on span "Last updated" at bounding box center [176, 125] width 21 height 4
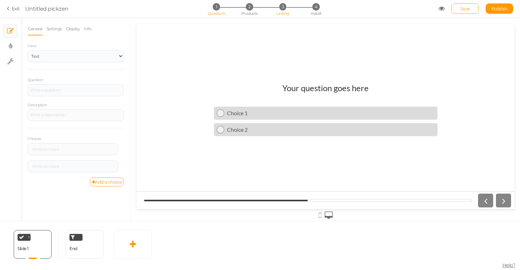
click at [282, 12] on span "Linking" at bounding box center [283, 13] width 12 height 5
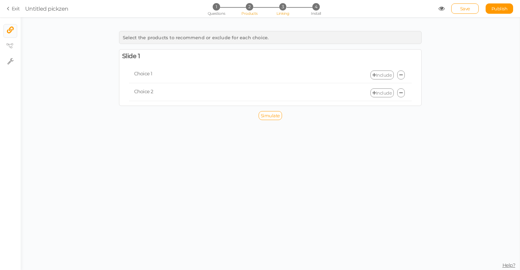
click at [249, 10] on span "2" at bounding box center [249, 6] width 7 height 7
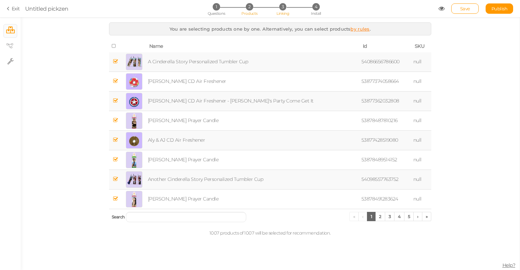
click at [283, 8] on span "3" at bounding box center [283, 6] width 7 height 7
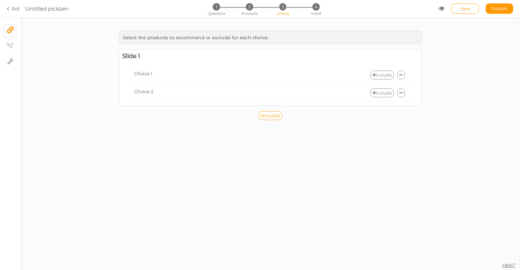
click at [381, 75] on link "Include" at bounding box center [382, 75] width 23 height 9
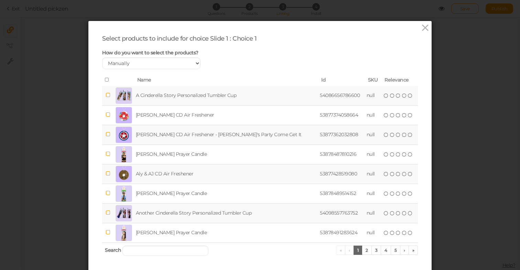
click at [187, 74] on div "Select products to include for choice Slide 1 : Choice 1 How do you want to sel…" at bounding box center [260, 147] width 316 height 224
select select "expr"
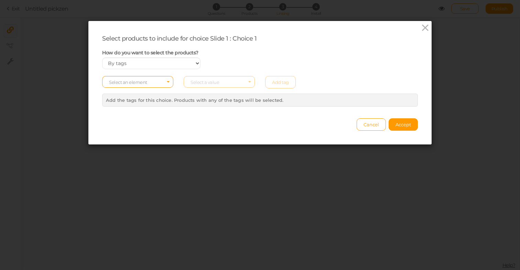
click at [236, 87] on div "Select an element Select a value Add tag" at bounding box center [260, 82] width 326 height 12
click at [145, 85] on span "Select an element" at bounding box center [128, 83] width 38 height 6
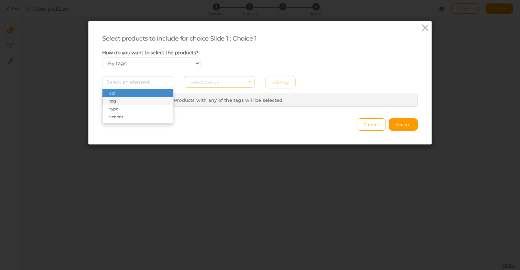
click at [133, 105] on span "tag" at bounding box center [138, 101] width 71 height 8
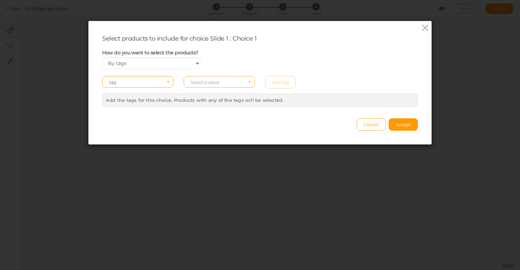
click at [200, 85] on span "Select a value" at bounding box center [205, 83] width 29 height 6
click at [205, 125] on div "Cancel Accept" at bounding box center [260, 121] width 316 height 19
click at [376, 127] on span "Cancel" at bounding box center [371, 125] width 15 height 6
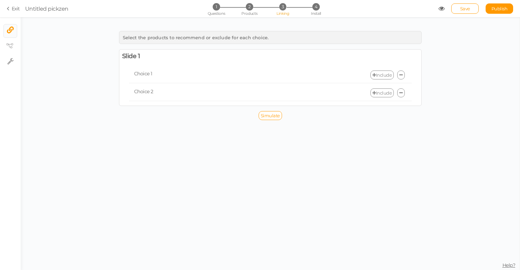
click at [15, 9] on link "Exit" at bounding box center [13, 8] width 13 height 7
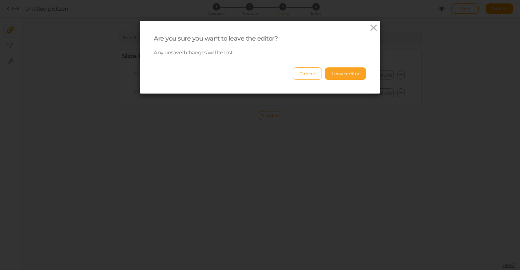
click at [341, 73] on button "Leave editor" at bounding box center [346, 73] width 42 height 12
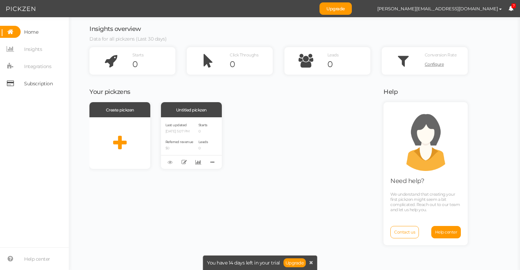
click at [44, 81] on span "Subscription" at bounding box center [38, 83] width 29 height 11
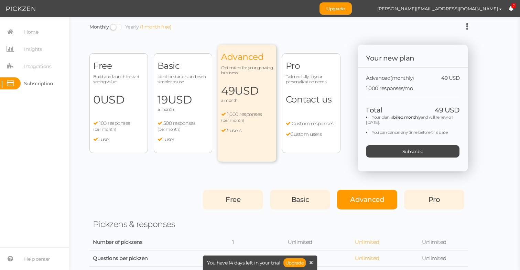
click at [127, 89] on div "Free Build and launch to start seeing value 0 USD a month 100 responses (per mo…" at bounding box center [118, 103] width 59 height 100
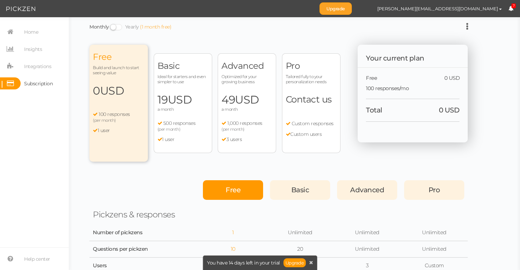
click at [352, 10] on link "Upgrade" at bounding box center [336, 8] width 32 height 12
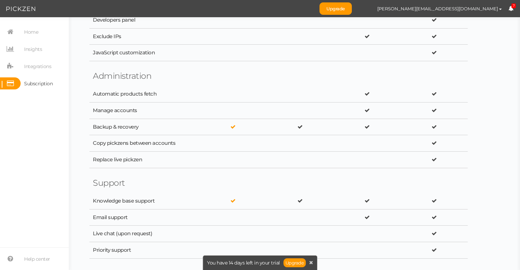
scroll to position [1167, 0]
click at [312, 264] on icon at bounding box center [311, 262] width 4 height 5
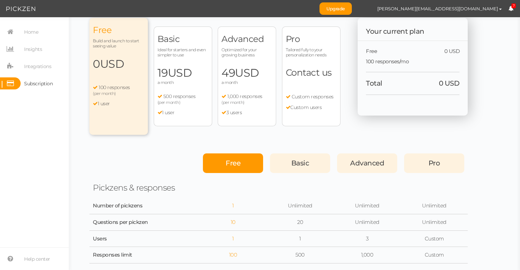
scroll to position [53, 0]
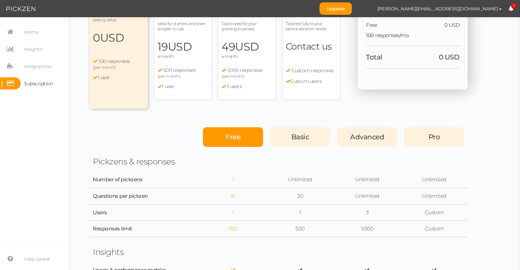
click at [232, 141] on div "Free" at bounding box center [233, 137] width 60 height 20
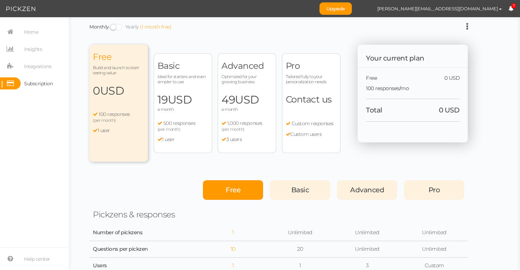
scroll to position [0, 0]
click at [297, 191] on span "Basic" at bounding box center [301, 190] width 18 height 8
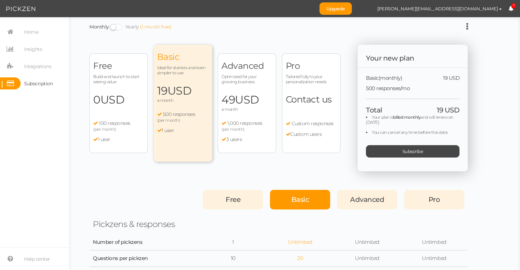
click at [231, 197] on span "Free" at bounding box center [233, 200] width 15 height 8
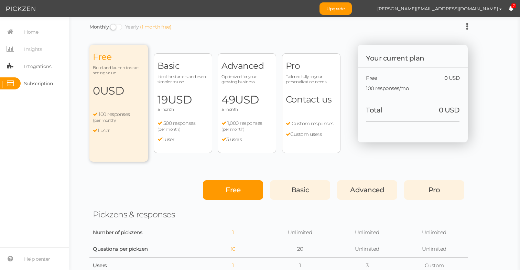
click at [46, 69] on span "Integrations" at bounding box center [37, 66] width 27 height 11
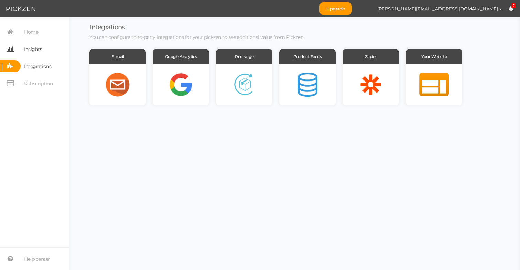
click at [25, 50] on span "Insights" at bounding box center [33, 49] width 18 height 11
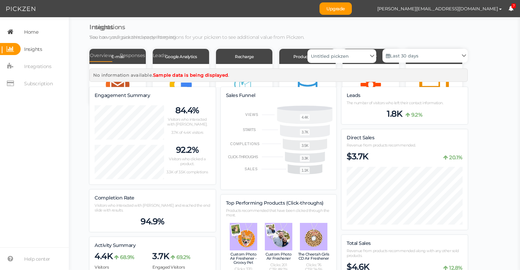
scroll to position [807, 379]
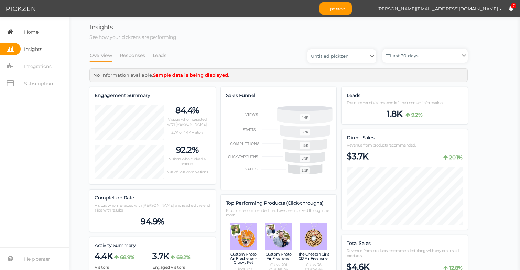
click at [26, 31] on span "Home" at bounding box center [31, 32] width 14 height 11
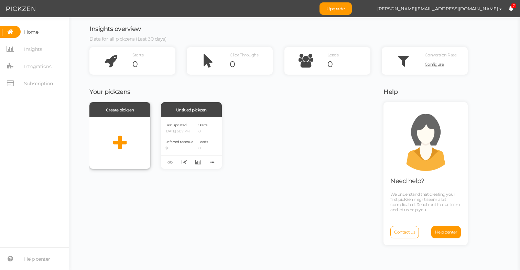
click at [115, 133] on div at bounding box center [119, 143] width 61 height 52
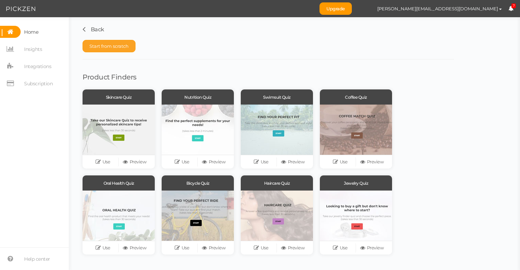
click at [118, 45] on span "Start from scratch" at bounding box center [108, 46] width 39 height 6
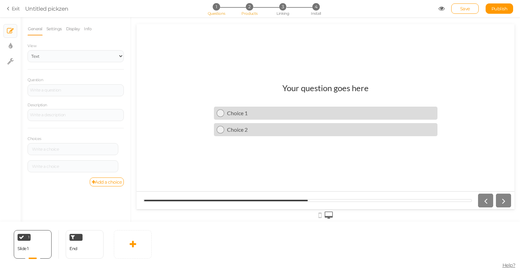
click at [247, 9] on span "2" at bounding box center [249, 6] width 7 height 7
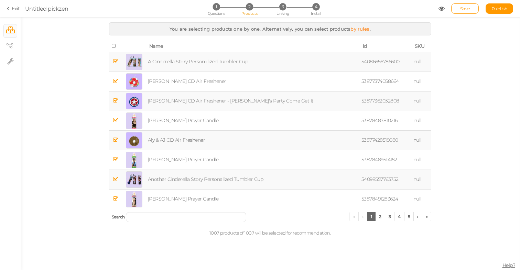
click at [357, 28] on link "by rules" at bounding box center [360, 29] width 19 height 6
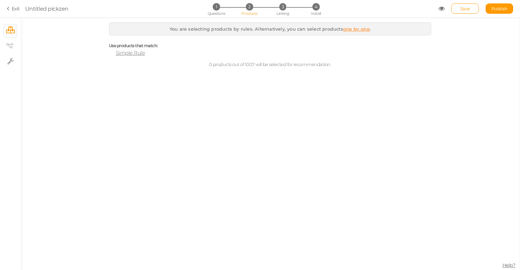
click at [131, 53] on span "Simple Rule" at bounding box center [130, 53] width 29 height 7
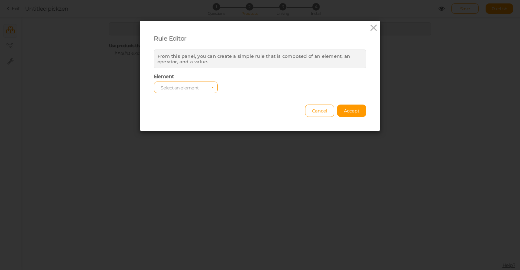
click at [168, 85] on span "Select an element" at bounding box center [180, 88] width 38 height 6
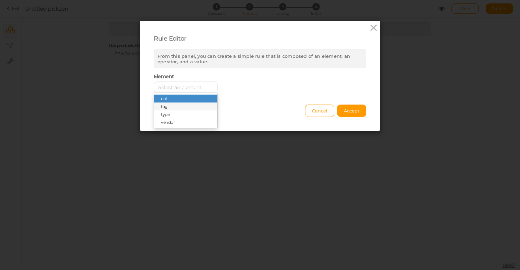
click at [170, 104] on span "tag" at bounding box center [185, 107] width 63 height 8
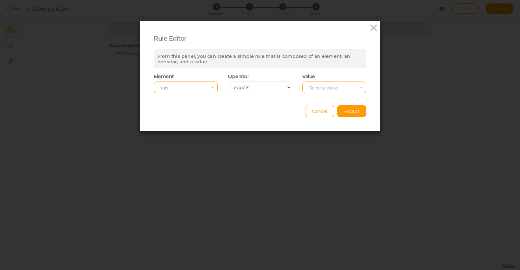
click at [306, 85] on span "Select a value" at bounding box center [335, 88] width 64 height 12
click at [278, 104] on div "Cancel Accept" at bounding box center [260, 107] width 213 height 19
click at [316, 110] on span "Cancel" at bounding box center [319, 111] width 15 height 6
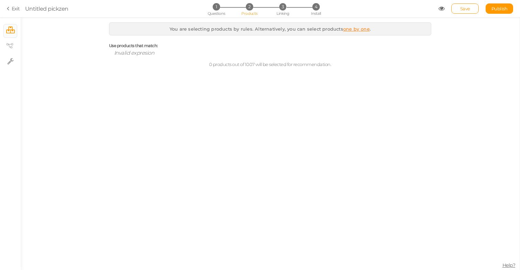
click at [10, 10] on icon at bounding box center [9, 9] width 5 height 6
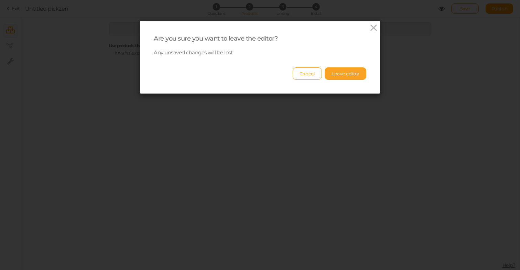
click at [348, 72] on button "Leave editor" at bounding box center [346, 73] width 42 height 12
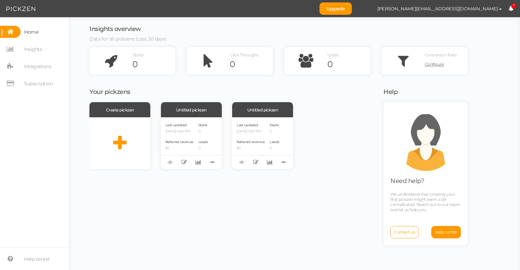
click at [31, 29] on span "Home" at bounding box center [31, 32] width 14 height 11
click at [489, 7] on span "[PERSON_NAME][EMAIL_ADDRESS][DOMAIN_NAME]" at bounding box center [438, 9] width 121 height 6
click at [486, 20] on span "Preferences" at bounding box center [479, 20] width 23 height 5
select select "Europe/[GEOGRAPHIC_DATA]"
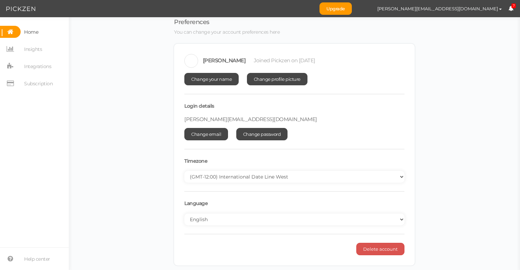
scroll to position [4, 0]
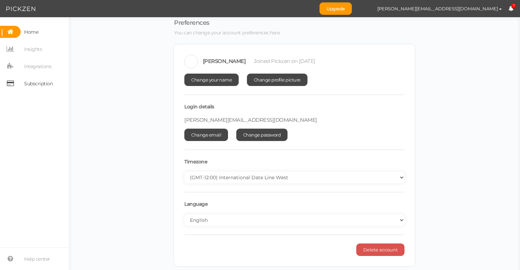
click at [41, 85] on span "Subscription" at bounding box center [38, 83] width 29 height 11
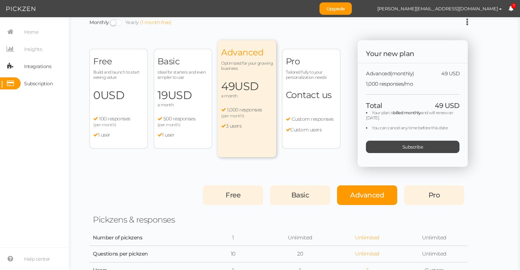
click at [40, 71] on span "Integrations" at bounding box center [37, 66] width 27 height 11
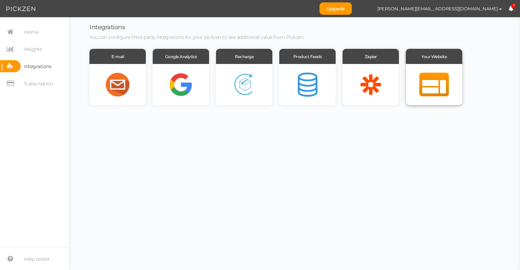
click at [429, 82] on div at bounding box center [434, 84] width 56 height 41
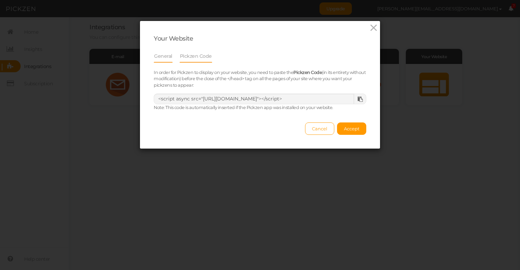
click at [165, 56] on link "General" at bounding box center [163, 56] width 19 height 13
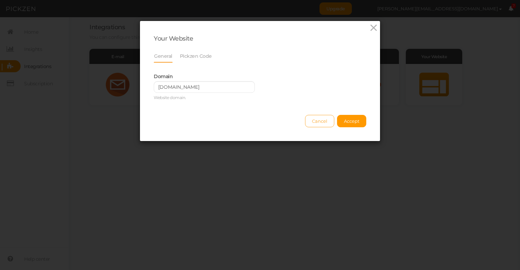
click at [324, 119] on span "Cancel" at bounding box center [319, 121] width 15 height 6
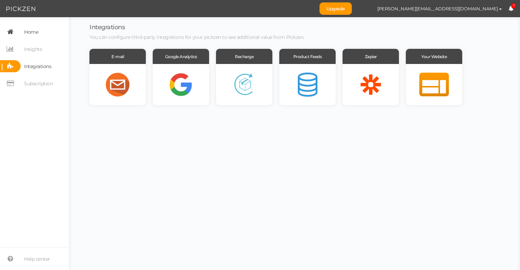
click at [27, 35] on span "Home" at bounding box center [31, 32] width 14 height 11
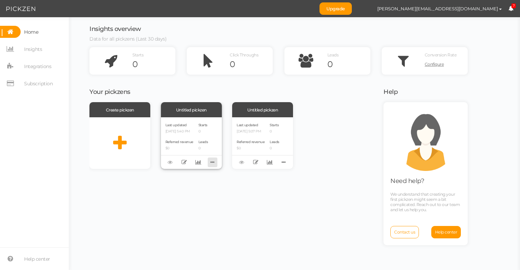
click at [213, 162] on icon at bounding box center [213, 162] width 10 height 11
click at [194, 173] on link "Delete" at bounding box center [189, 173] width 54 height 7
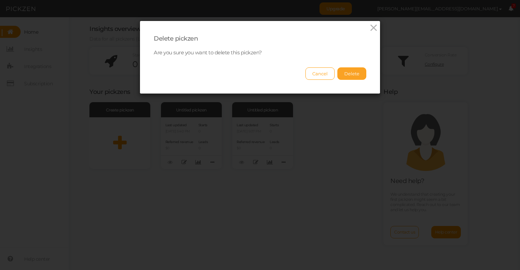
click at [354, 73] on button "Delete" at bounding box center [352, 73] width 29 height 12
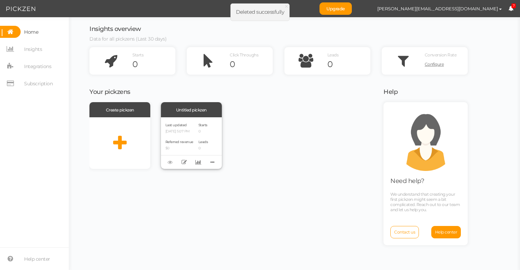
click at [173, 130] on p "[DATE] 5:07 PM" at bounding box center [180, 131] width 28 height 4
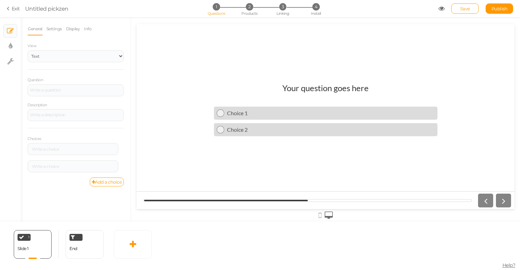
click at [250, 11] on div "1 Questions 2 Products 3 Linking 4 Install" at bounding box center [260, 9] width 144 height 12
click at [255, 13] on span "Products" at bounding box center [250, 13] width 16 height 5
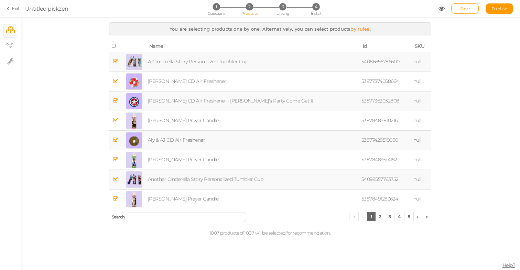
click at [361, 28] on link "by rules" at bounding box center [360, 29] width 19 height 6
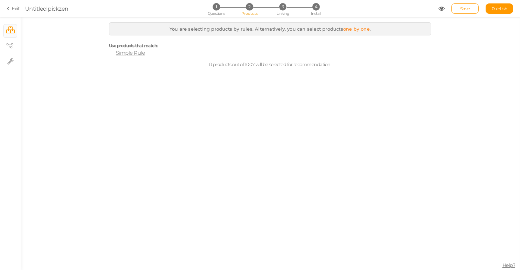
click at [130, 52] on span "Simple Rule" at bounding box center [130, 53] width 29 height 7
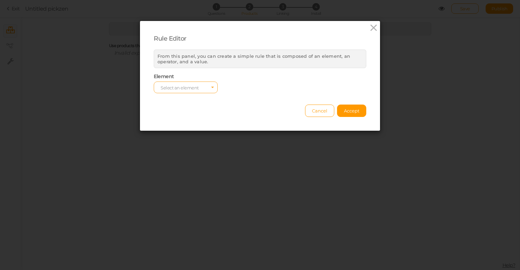
click at [175, 86] on span "Select an element" at bounding box center [180, 88] width 38 height 6
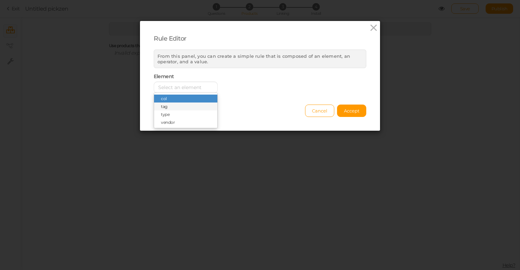
click at [173, 108] on span "tag" at bounding box center [185, 107] width 63 height 8
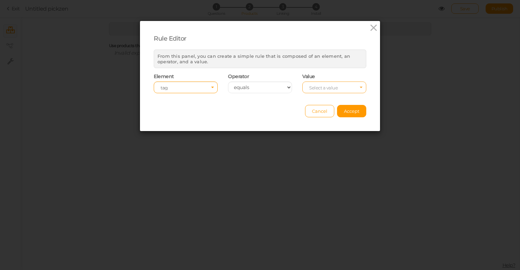
click at [335, 87] on span "Select a value" at bounding box center [323, 88] width 29 height 6
select select "ct"
click at [329, 87] on input "text" at bounding box center [335, 88] width 64 height 12
click at [324, 109] on span "Cancel" at bounding box center [319, 111] width 15 height 6
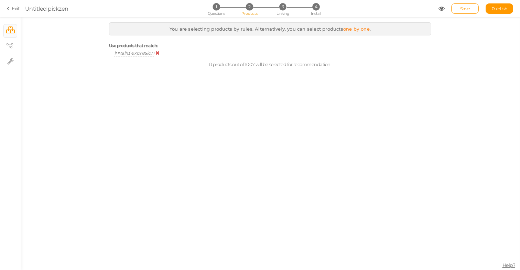
click at [132, 55] on span "Invalid expresion" at bounding box center [134, 53] width 40 height 7
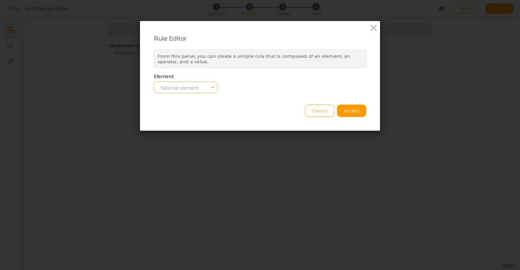
click at [205, 83] on span "Select an element" at bounding box center [186, 88] width 64 height 12
click at [319, 112] on span "Cancel" at bounding box center [319, 111] width 15 height 6
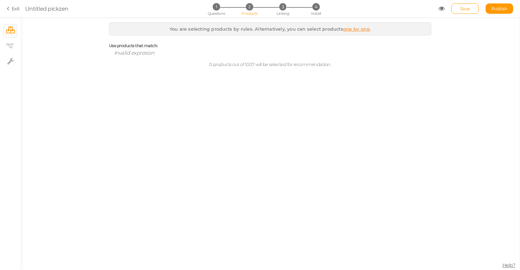
click at [346, 28] on link "one by one" at bounding box center [357, 29] width 27 height 6
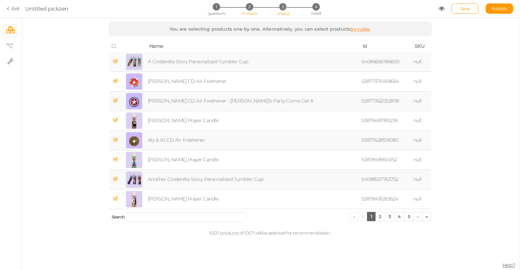
click at [283, 11] on span "Linking" at bounding box center [283, 13] width 12 height 5
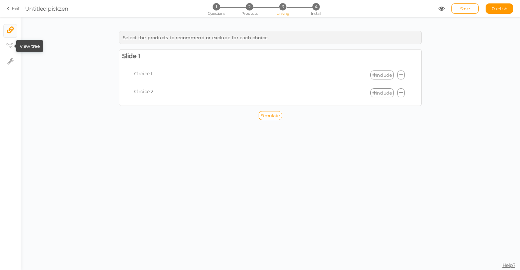
click at [8, 45] on icon at bounding box center [9, 45] width 7 height 5
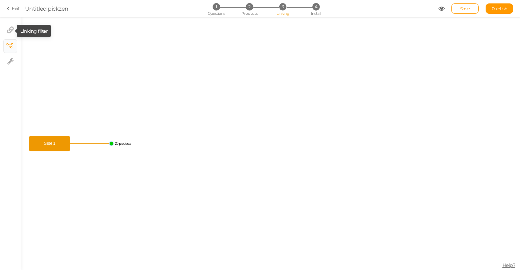
click at [11, 31] on icon at bounding box center [10, 30] width 7 height 7
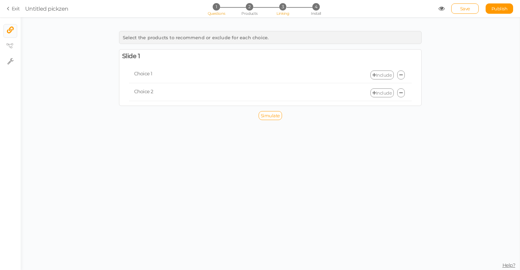
click at [215, 6] on span "1" at bounding box center [216, 6] width 7 height 7
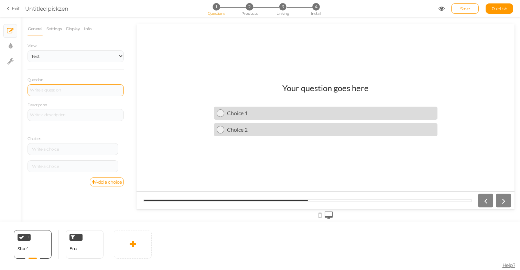
click at [56, 92] on div at bounding box center [76, 90] width 96 height 12
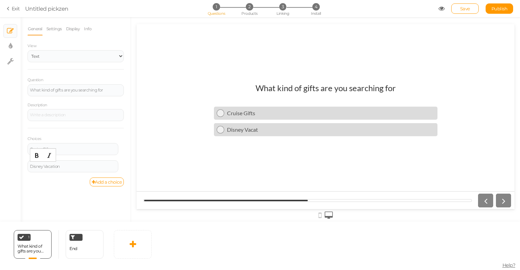
click at [49, 192] on div "General Settings Display Info View Text Images Slider Dropdown Question What ki…" at bounding box center [76, 122] width 110 height 200
click at [140, 252] on link at bounding box center [133, 244] width 38 height 29
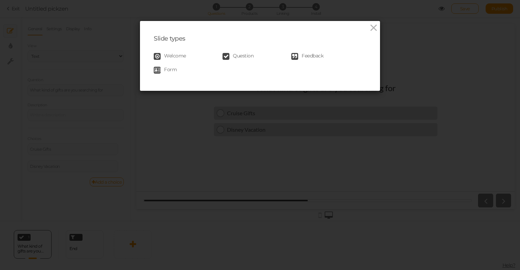
click at [246, 54] on span "Question" at bounding box center [243, 56] width 21 height 7
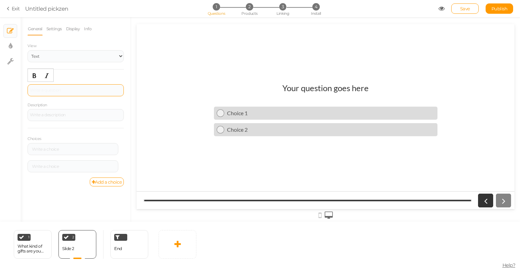
click at [66, 92] on div at bounding box center [76, 90] width 96 height 12
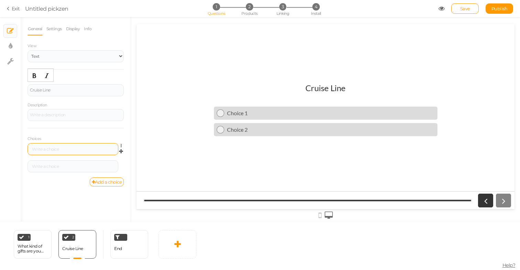
click at [63, 147] on div at bounding box center [73, 149] width 86 height 4
click at [103, 166] on div at bounding box center [73, 167] width 86 height 4
click at [114, 180] on link "Add a choice" at bounding box center [107, 182] width 34 height 9
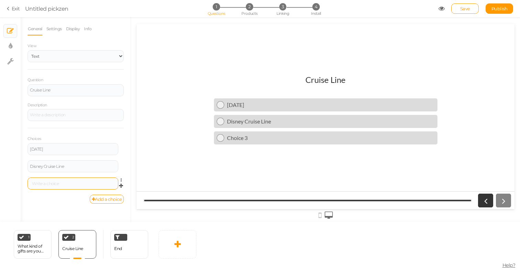
click at [74, 183] on div at bounding box center [73, 184] width 86 height 4
click at [107, 200] on link "Add a choice" at bounding box center [107, 199] width 34 height 9
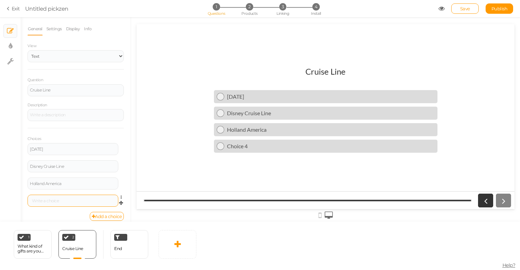
click at [66, 199] on div at bounding box center [73, 201] width 86 height 4
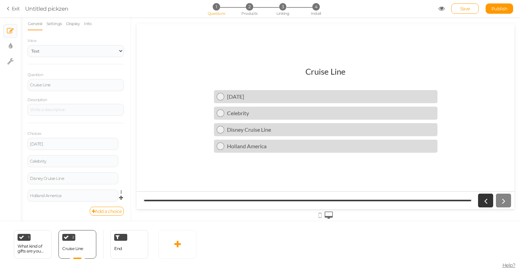
scroll to position [5, 0]
click at [104, 210] on link "Add a choice" at bounding box center [107, 211] width 34 height 9
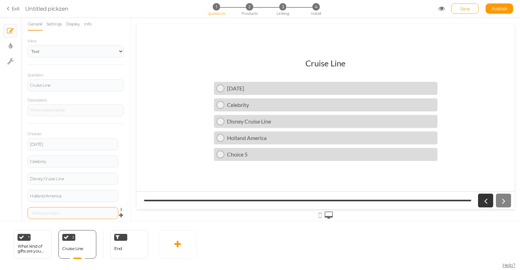
click at [83, 212] on div at bounding box center [73, 213] width 86 height 4
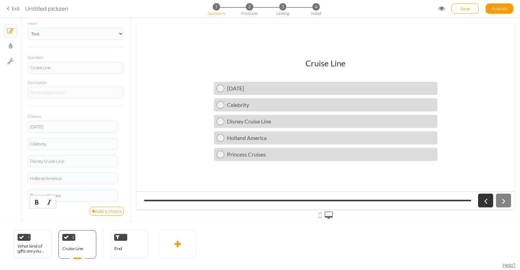
scroll to position [22, 0]
click at [105, 209] on link "Add a choice" at bounding box center [107, 211] width 34 height 9
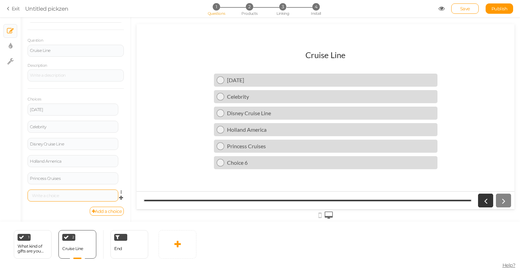
scroll to position [39, 0]
click at [87, 194] on div at bounding box center [73, 196] width 86 height 4
click at [66, 205] on div "Virgin Voyages Settings [GEOGRAPHIC_DATA]" at bounding box center [76, 198] width 96 height 17
click at [95, 209] on link "Add a choice" at bounding box center [107, 211] width 34 height 9
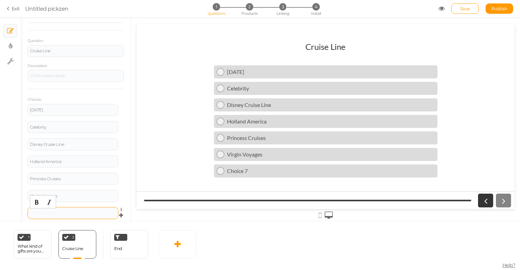
click at [80, 213] on div at bounding box center [73, 213] width 86 height 4
click at [105, 209] on link "Add a choice" at bounding box center [107, 211] width 34 height 9
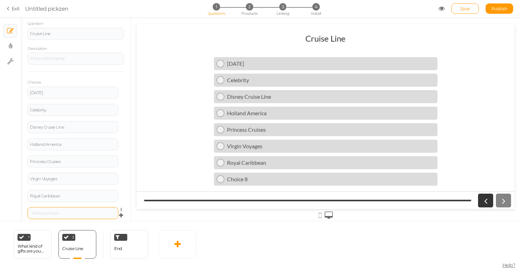
click at [95, 211] on div at bounding box center [73, 213] width 86 height 4
click at [13, 192] on div "× Slides × Display settings × Settings" at bounding box center [10, 119] width 21 height 205
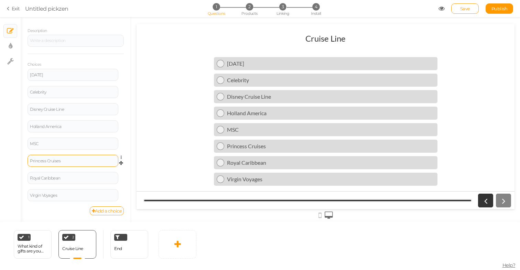
scroll to position [74, 0]
click at [110, 211] on link "Add a choice" at bounding box center [107, 211] width 34 height 9
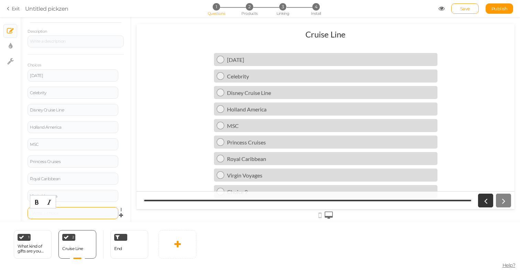
click at [80, 211] on div at bounding box center [73, 213] width 86 height 4
click at [102, 222] on div "Other Settings Delete" at bounding box center [76, 215] width 96 height 17
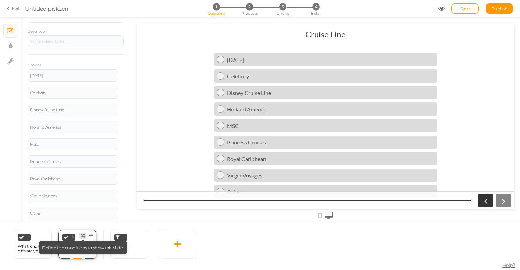
click at [82, 235] on icon at bounding box center [83, 236] width 4 height 4
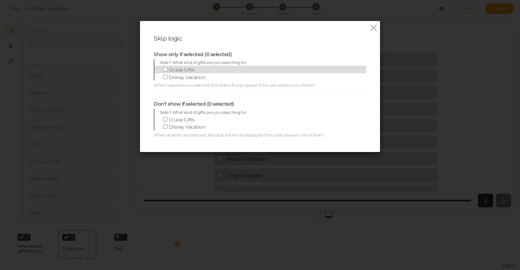
click at [164, 69] on input "Cruise Gifts" at bounding box center [165, 69] width 4 height 4
checkbox input "true"
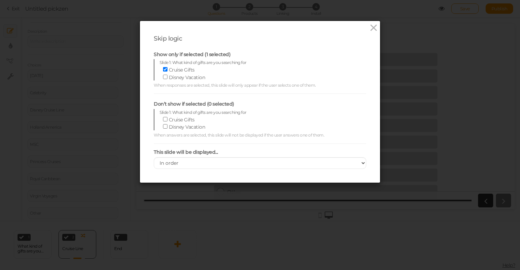
click at [154, 189] on div "Skip logic Show only if selected (1 selected) Slide 1: What kind of gifts are y…" at bounding box center [260, 135] width 520 height 270
click at [375, 27] on icon at bounding box center [374, 28] width 10 height 10
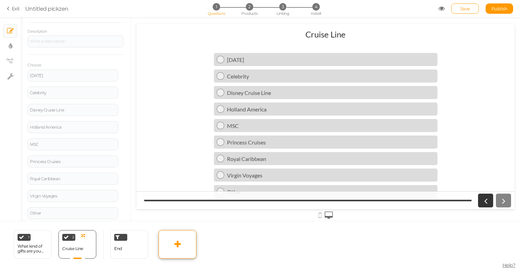
click at [171, 245] on link at bounding box center [178, 244] width 38 height 29
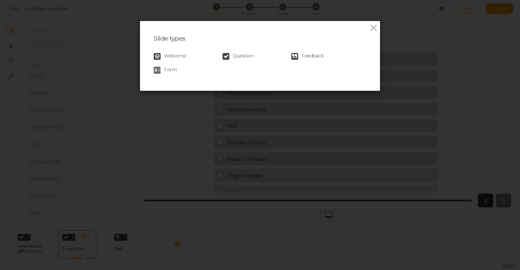
click at [231, 57] on link "Question" at bounding box center [257, 56] width 69 height 7
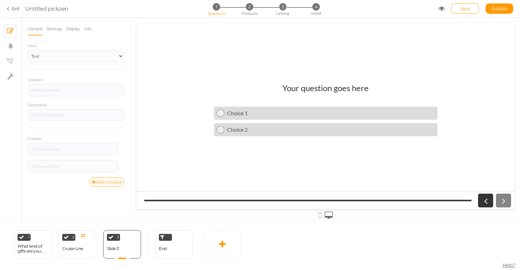
scroll to position [0, 0]
click at [65, 89] on div at bounding box center [76, 90] width 92 height 4
click at [44, 149] on div at bounding box center [73, 149] width 86 height 4
click at [67, 166] on div at bounding box center [73, 167] width 86 height 4
click at [100, 178] on link "Add a choice" at bounding box center [107, 182] width 34 height 9
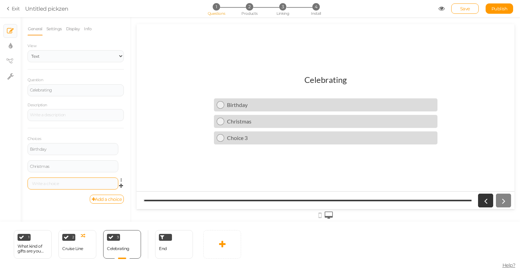
click at [75, 180] on div at bounding box center [73, 184] width 91 height 12
click at [97, 196] on link "Add a choice" at bounding box center [107, 199] width 34 height 9
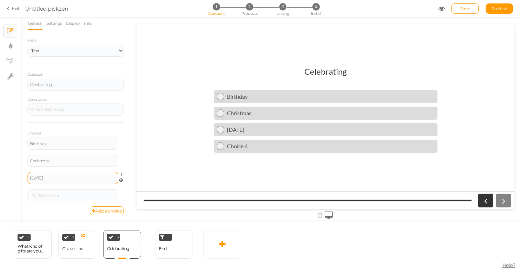
scroll to position [5, 0]
click at [60, 195] on div at bounding box center [73, 196] width 86 height 4
click at [100, 212] on link "Add a choice" at bounding box center [107, 211] width 34 height 9
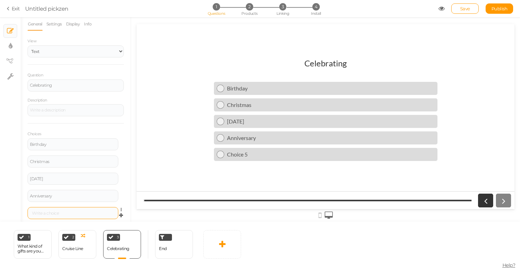
click at [65, 211] on div at bounding box center [73, 213] width 86 height 4
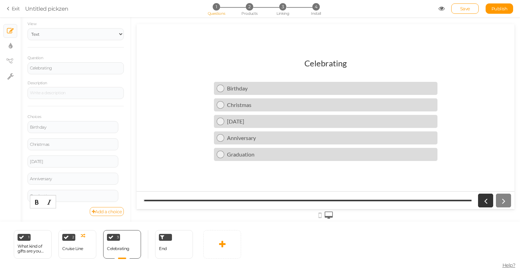
click at [95, 207] on link "Add a choice" at bounding box center [107, 211] width 34 height 9
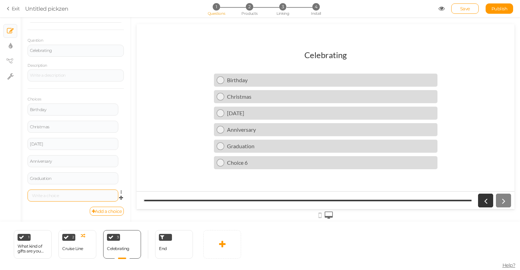
scroll to position [39, 0]
click at [63, 194] on div at bounding box center [73, 196] width 86 height 4
click at [94, 212] on link "Add a choice" at bounding box center [107, 211] width 34 height 9
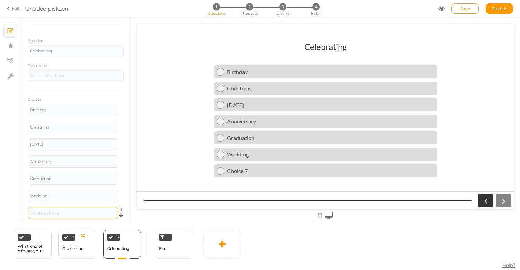
click at [77, 211] on div at bounding box center [73, 213] width 86 height 4
click at [26, 95] on div "General Settings Display Info View Text Images Slider Dropdown Question Celebra…" at bounding box center [76, 122] width 110 height 200
click at [283, 6] on span "3" at bounding box center [283, 6] width 7 height 7
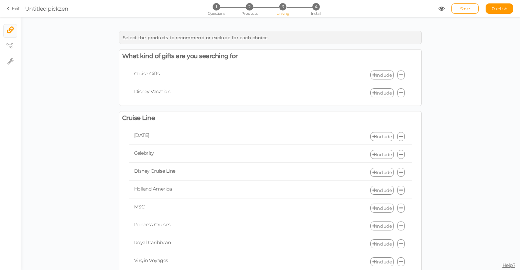
click at [378, 75] on link "Include" at bounding box center [382, 75] width 23 height 9
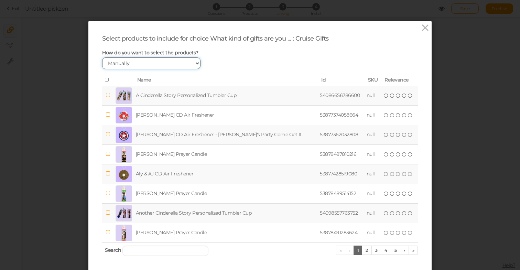
select select "expr"
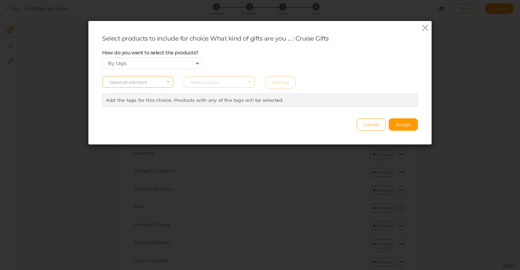
click at [136, 85] on span "Select an element" at bounding box center [128, 83] width 38 height 6
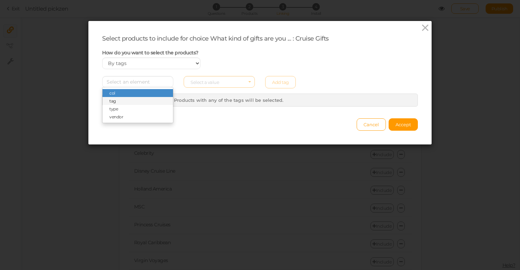
click at [130, 105] on span "tag" at bounding box center [138, 101] width 71 height 8
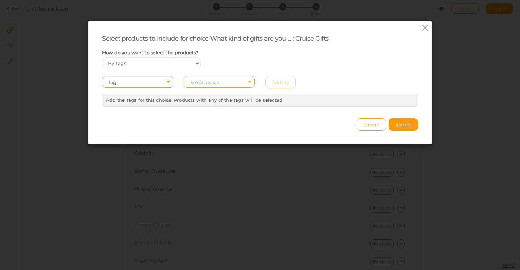
click at [209, 85] on span "Select a value" at bounding box center [205, 83] width 29 height 6
click at [244, 62] on div "How do you want to select the products? Manually By tags By price" at bounding box center [260, 60] width 326 height 20
click at [207, 84] on span "Select a value" at bounding box center [219, 82] width 71 height 12
type input "Cruise Gifts"
click at [287, 87] on div "Select an element tag Select a value Cruise Gifts Add tag" at bounding box center [260, 82] width 326 height 12
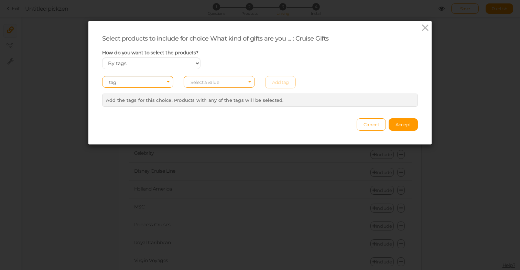
click at [236, 88] on span "Select a value" at bounding box center [219, 82] width 71 height 12
click at [225, 96] on span "ygroup_airfreshener" at bounding box center [210, 93] width 39 height 5
click at [230, 85] on span "ygroup_airfreshener" at bounding box center [217, 82] width 53 height 5
click at [229, 63] on div "How do you want to select the products? Manually By tags By price" at bounding box center [260, 60] width 326 height 20
select select "manual"
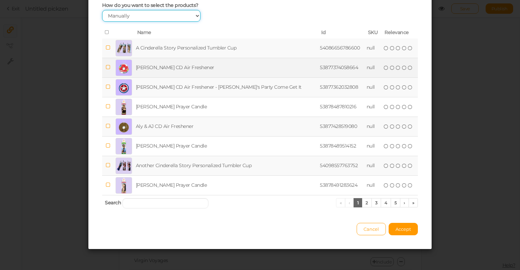
scroll to position [52, 0]
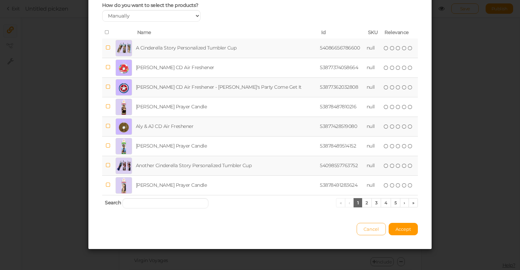
click at [372, 232] on span "Cancel" at bounding box center [371, 229] width 15 height 6
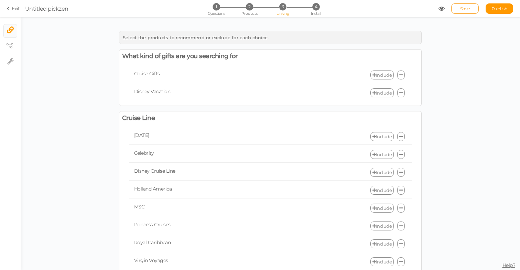
click at [471, 8] on link "Save" at bounding box center [466, 8] width 28 height 10
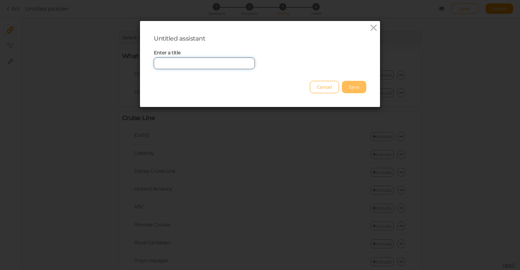
click at [221, 61] on input "text" at bounding box center [204, 63] width 101 height 12
type input "Quiz"
click at [359, 88] on button "Save" at bounding box center [354, 87] width 24 height 12
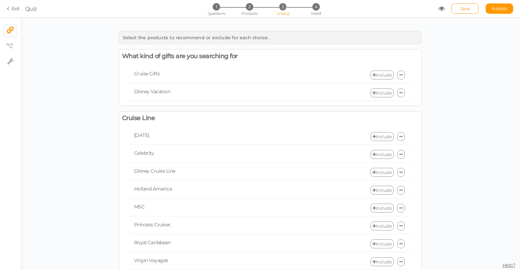
click at [12, 8] on link "Exit" at bounding box center [13, 8] width 13 height 7
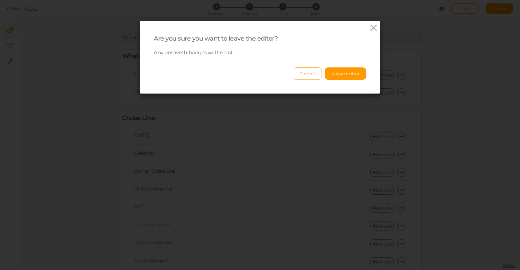
click at [310, 75] on button "Cancel" at bounding box center [307, 73] width 29 height 12
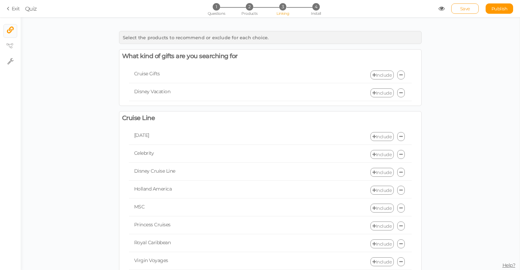
click at [473, 10] on link "Save" at bounding box center [466, 8] width 28 height 10
click at [14, 9] on link "Exit" at bounding box center [13, 8] width 13 height 7
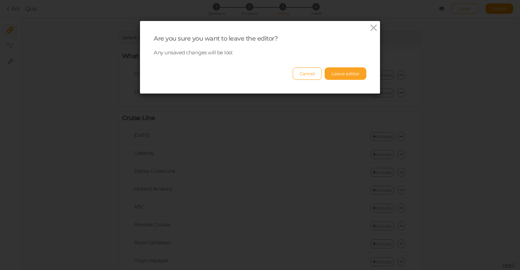
click at [335, 75] on button "Leave editor" at bounding box center [346, 73] width 42 height 12
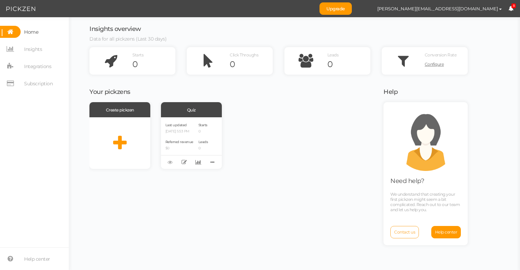
click at [409, 233] on span "Contact us" at bounding box center [404, 232] width 21 height 5
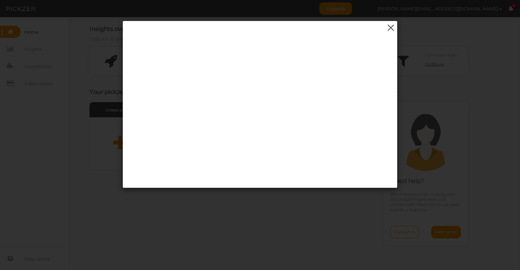
click at [389, 28] on icon at bounding box center [391, 28] width 10 height 10
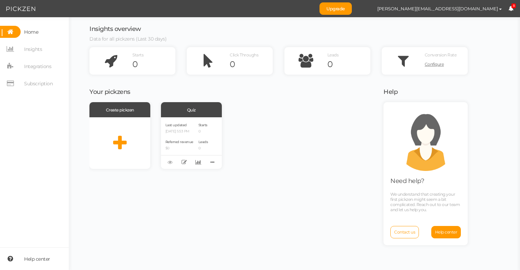
click at [29, 259] on span "Help center" at bounding box center [37, 259] width 26 height 11
click at [408, 232] on span "Contact us" at bounding box center [404, 232] width 21 height 5
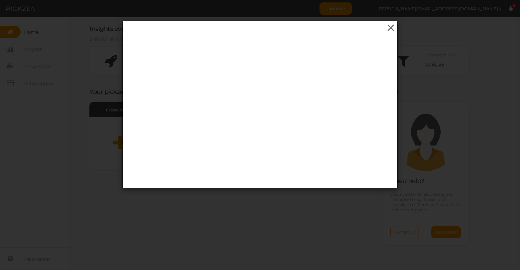
click at [392, 24] on icon at bounding box center [391, 28] width 10 height 10
